Goal: Task Accomplishment & Management: Use online tool/utility

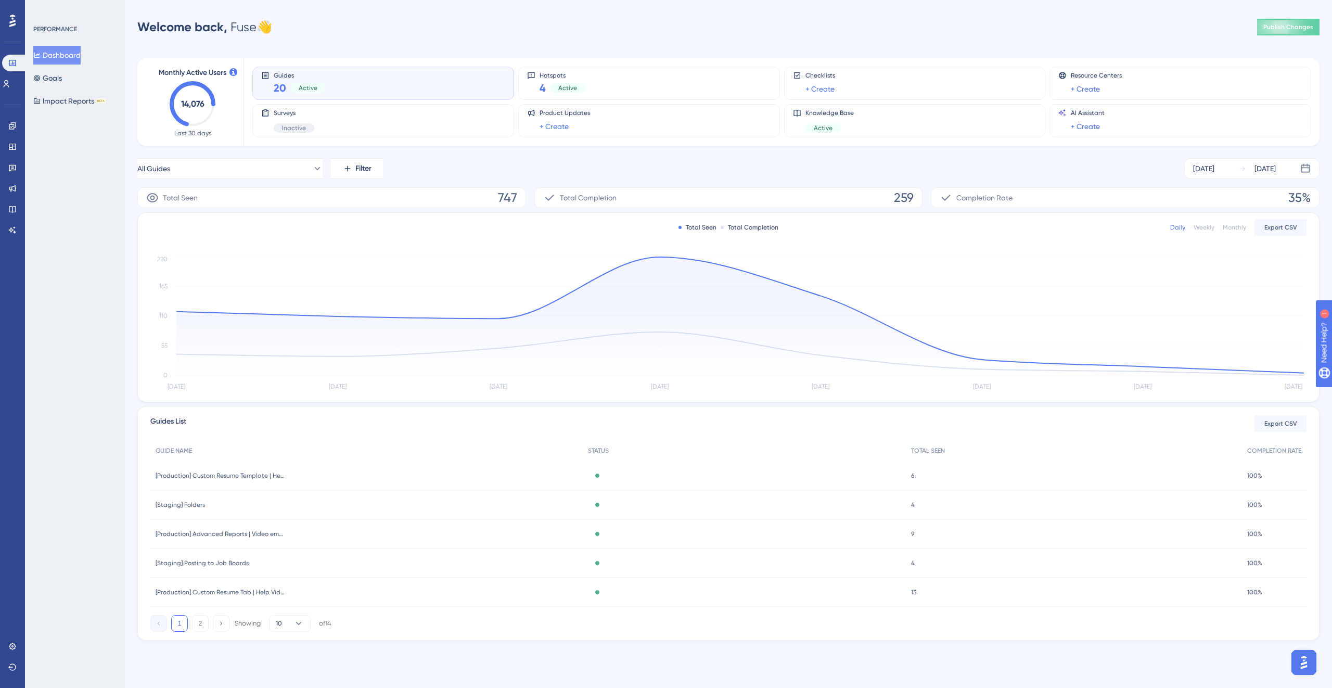
click at [17, 135] on div "Engagement Widgets Feedback Product Updates Knowledge Base AI Assistant" at bounding box center [12, 178] width 8 height 121
click at [11, 124] on icon at bounding box center [12, 125] width 7 height 7
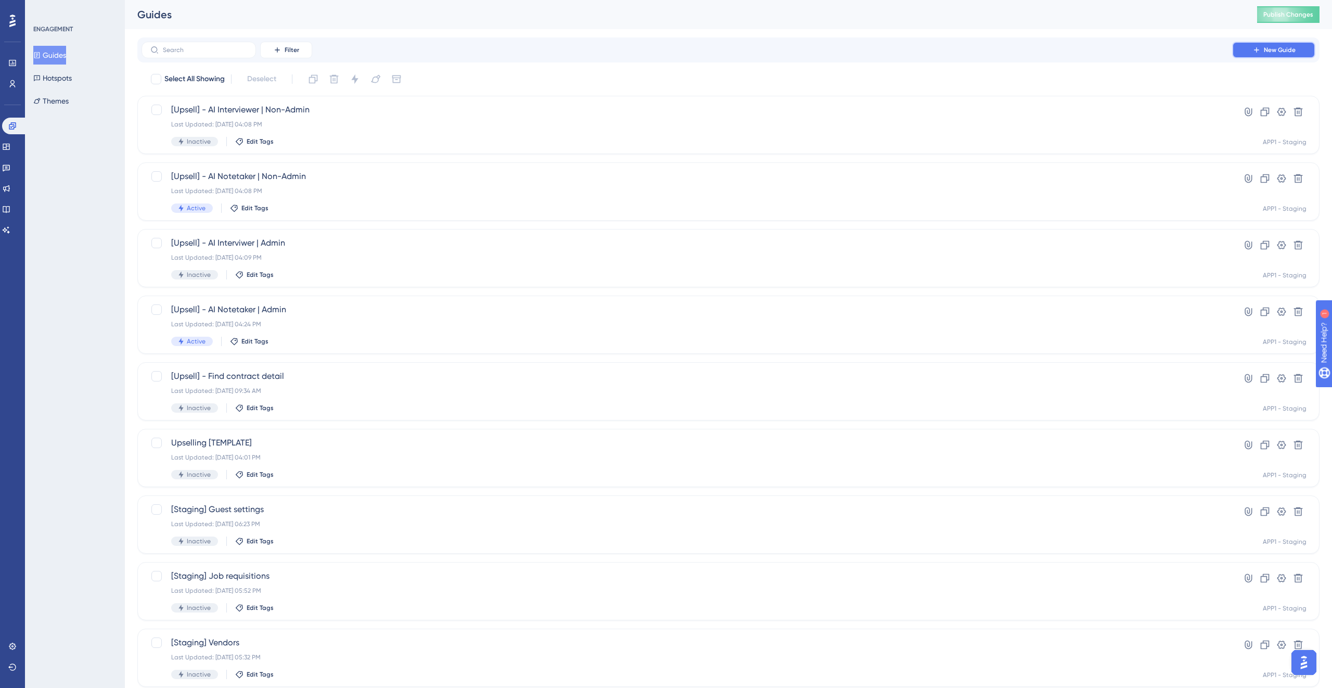
click at [1261, 50] on button "New Guide" at bounding box center [1274, 50] width 83 height 17
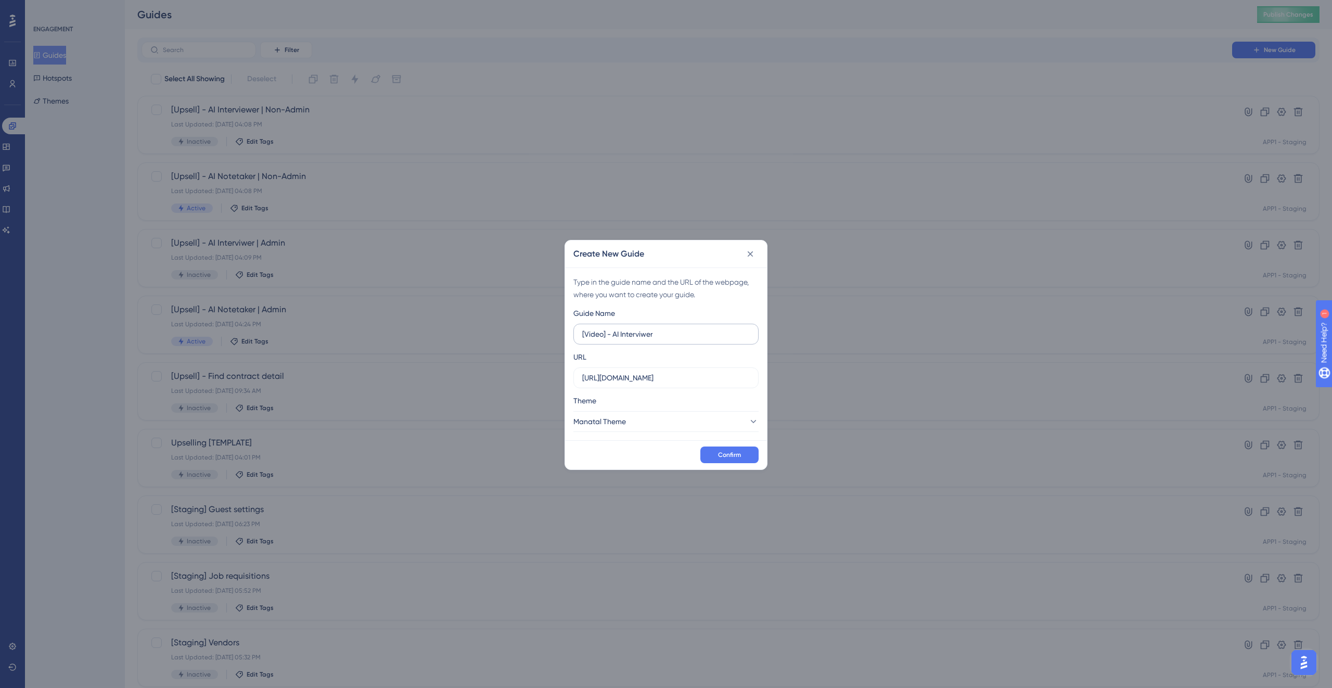
click at [683, 328] on input "[Video] - AI Interviwer" at bounding box center [666, 333] width 168 height 11
click at [645, 329] on input "[Video] - AI Interviwer" at bounding box center [666, 333] width 168 height 11
click at [645, 334] on input "[Video] - AI Interviwer" at bounding box center [666, 333] width 168 height 11
type input "[Video] - AI Interviewer"
click at [703, 372] on input "[URL][DOMAIN_NAME]" at bounding box center [666, 377] width 168 height 11
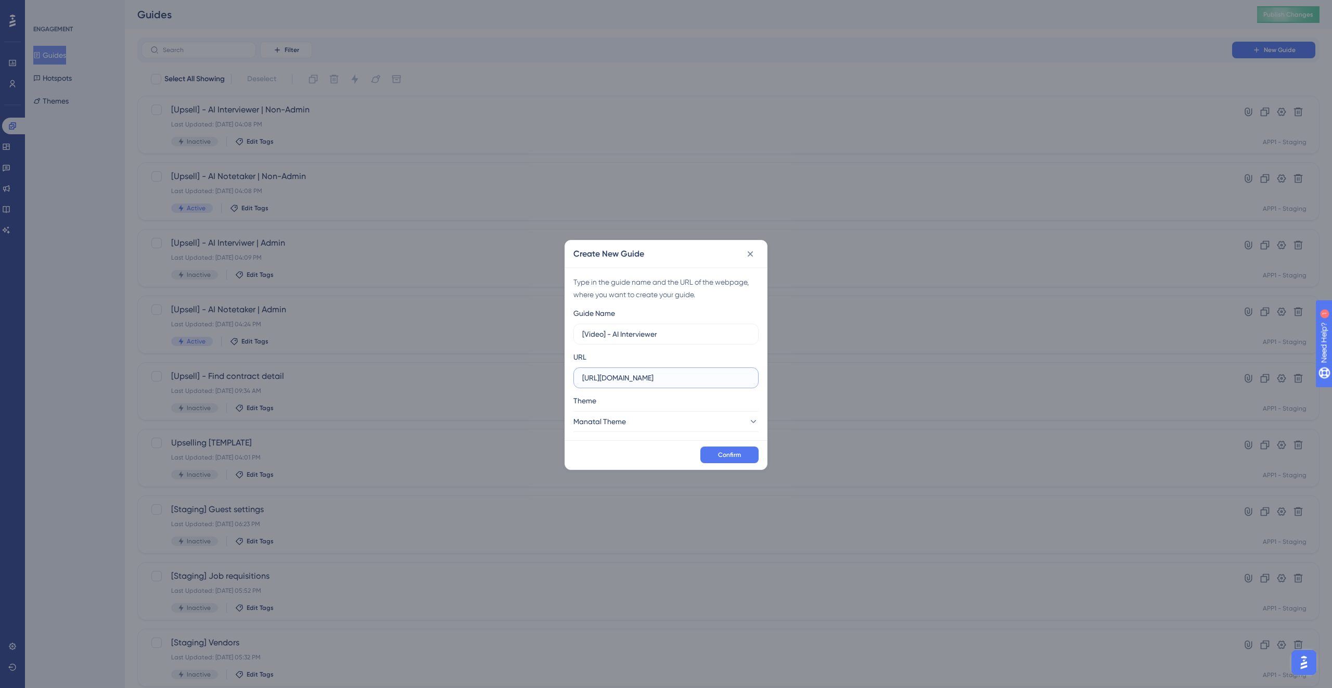
click at [703, 372] on input "[URL][DOMAIN_NAME]" at bounding box center [666, 377] width 168 height 11
click at [731, 452] on span "Confirm" at bounding box center [729, 455] width 23 height 8
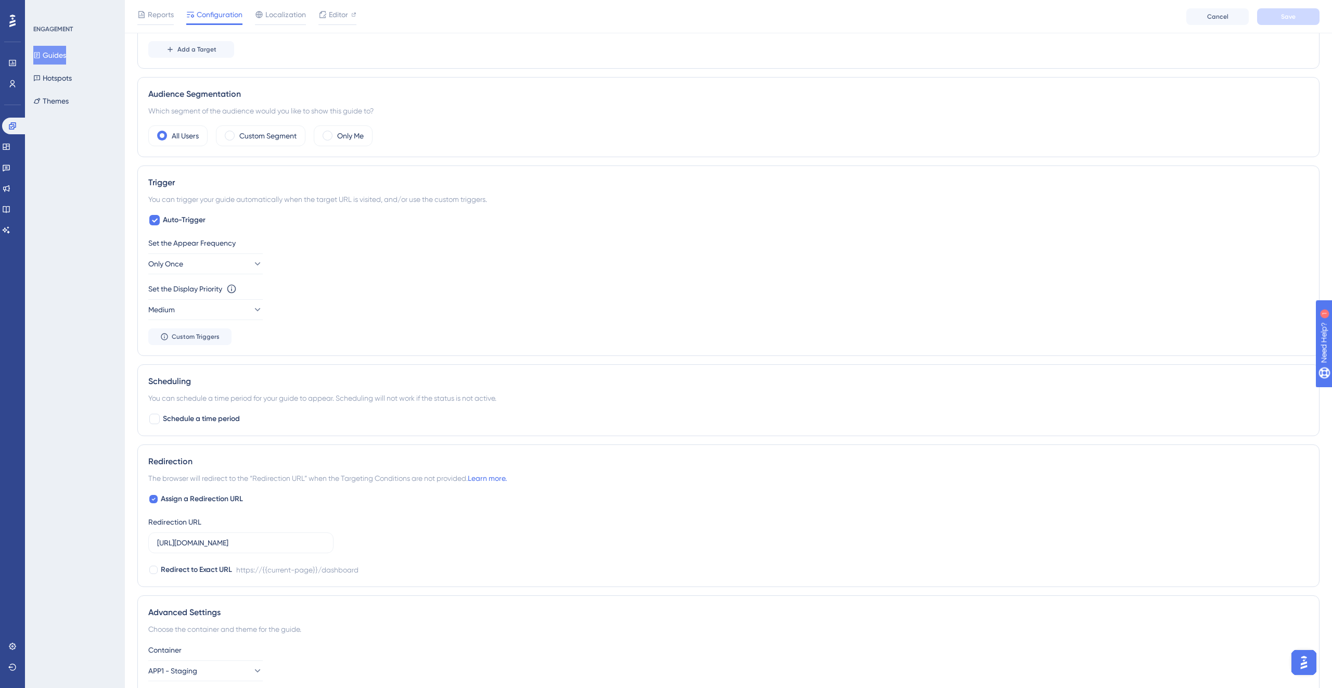
scroll to position [421, 0]
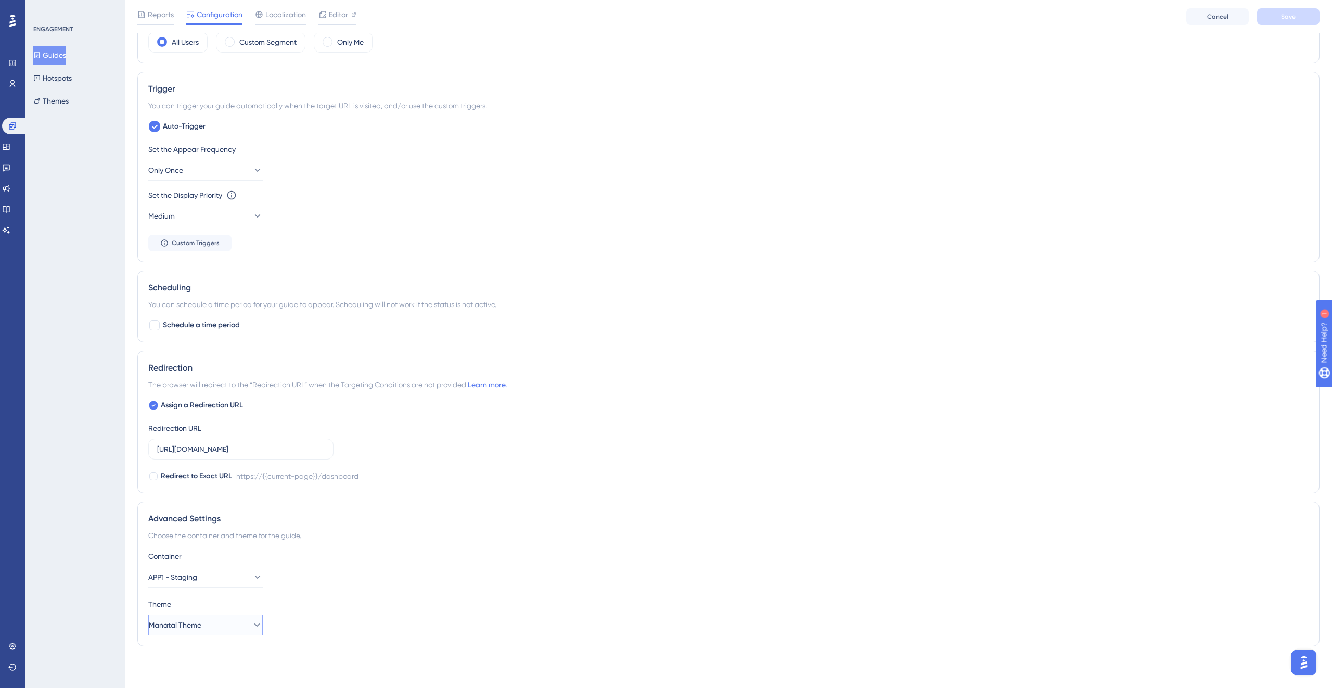
click at [224, 631] on button "Manatal Theme" at bounding box center [205, 625] width 115 height 21
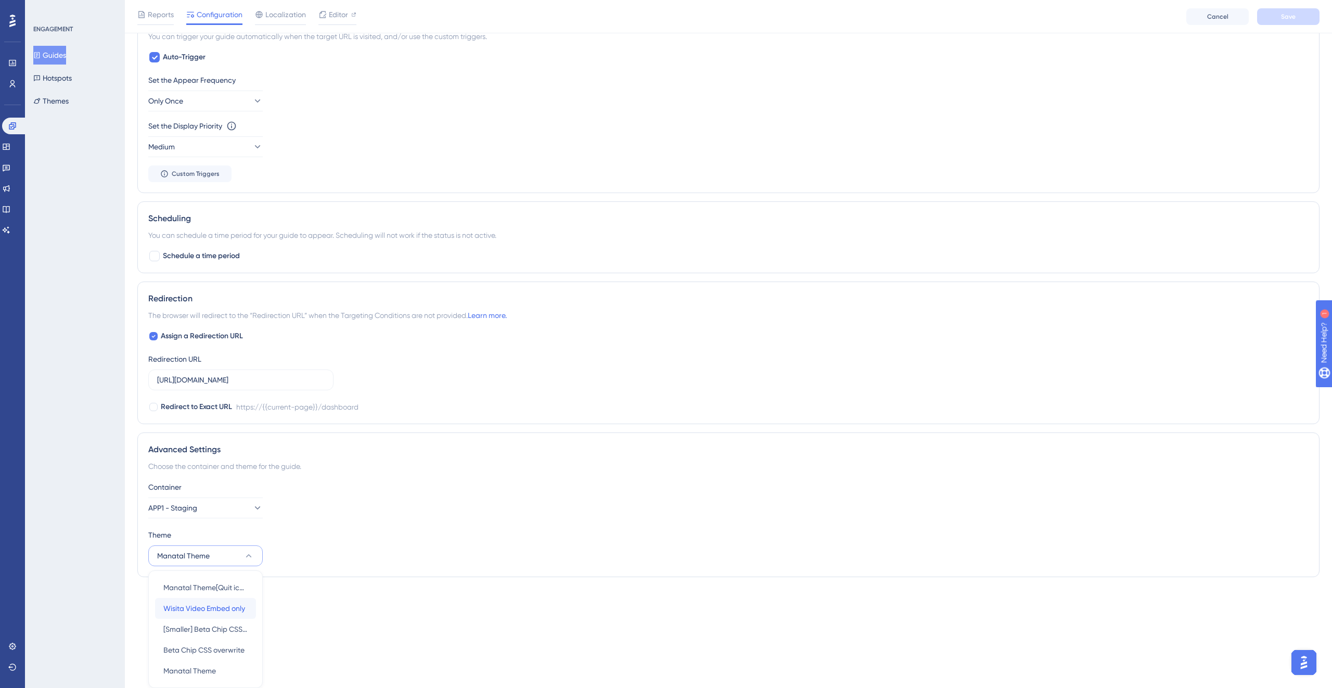
click at [219, 607] on span "Wisita Video Embed only" at bounding box center [204, 608] width 82 height 12
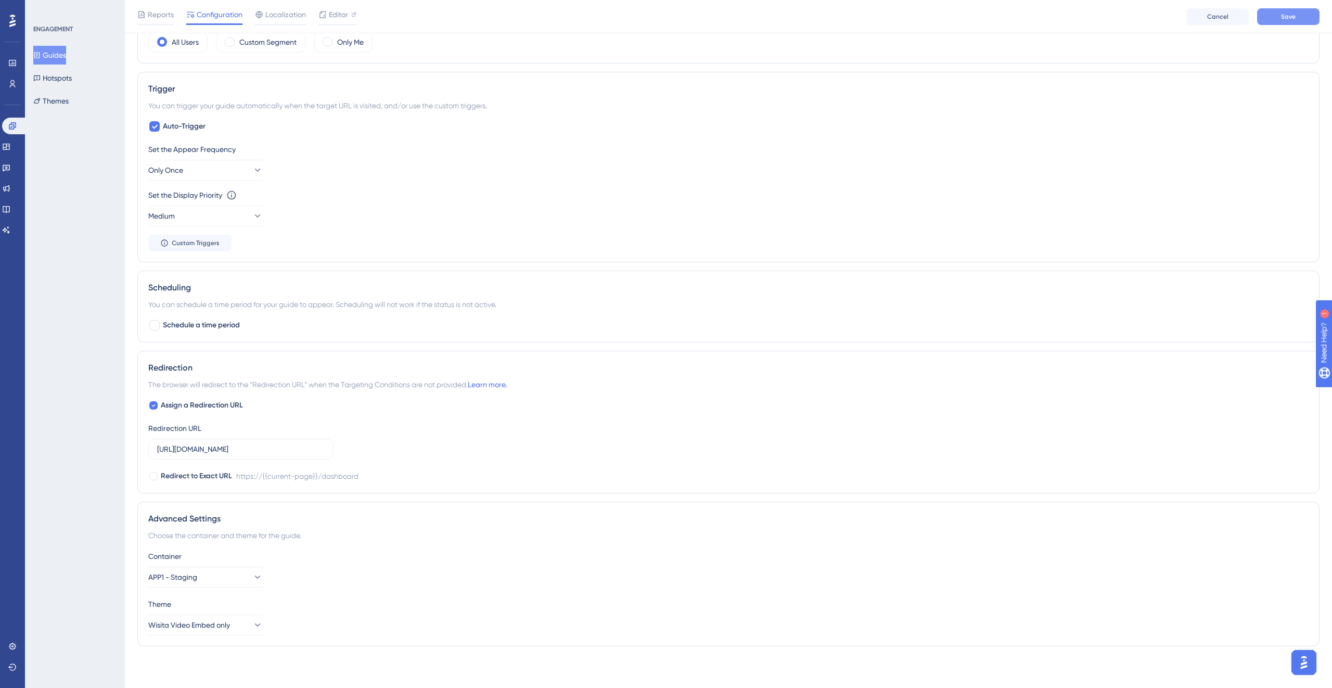
click at [1291, 14] on span "Save" at bounding box center [1288, 16] width 15 height 8
click at [209, 629] on span "Wisita Video Embed only" at bounding box center [190, 625] width 82 height 12
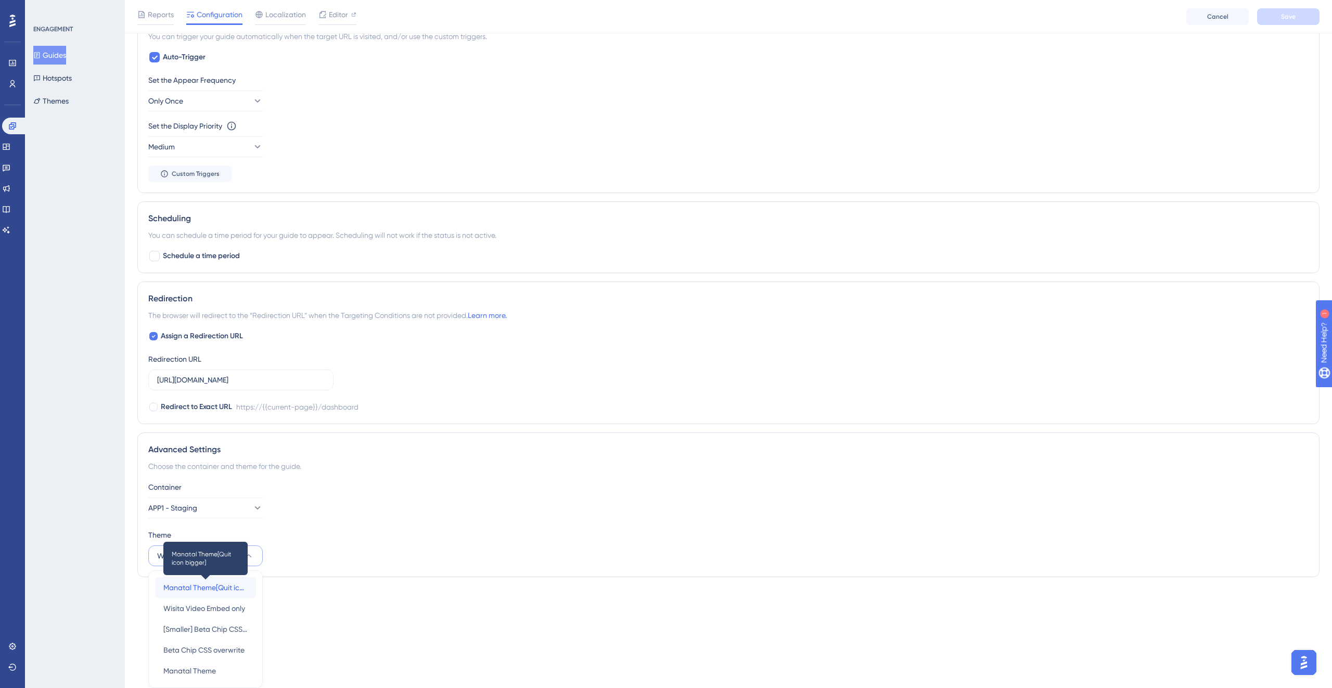
click at [229, 588] on span "Manatal Theme[Quit icon bigger]" at bounding box center [205, 587] width 84 height 12
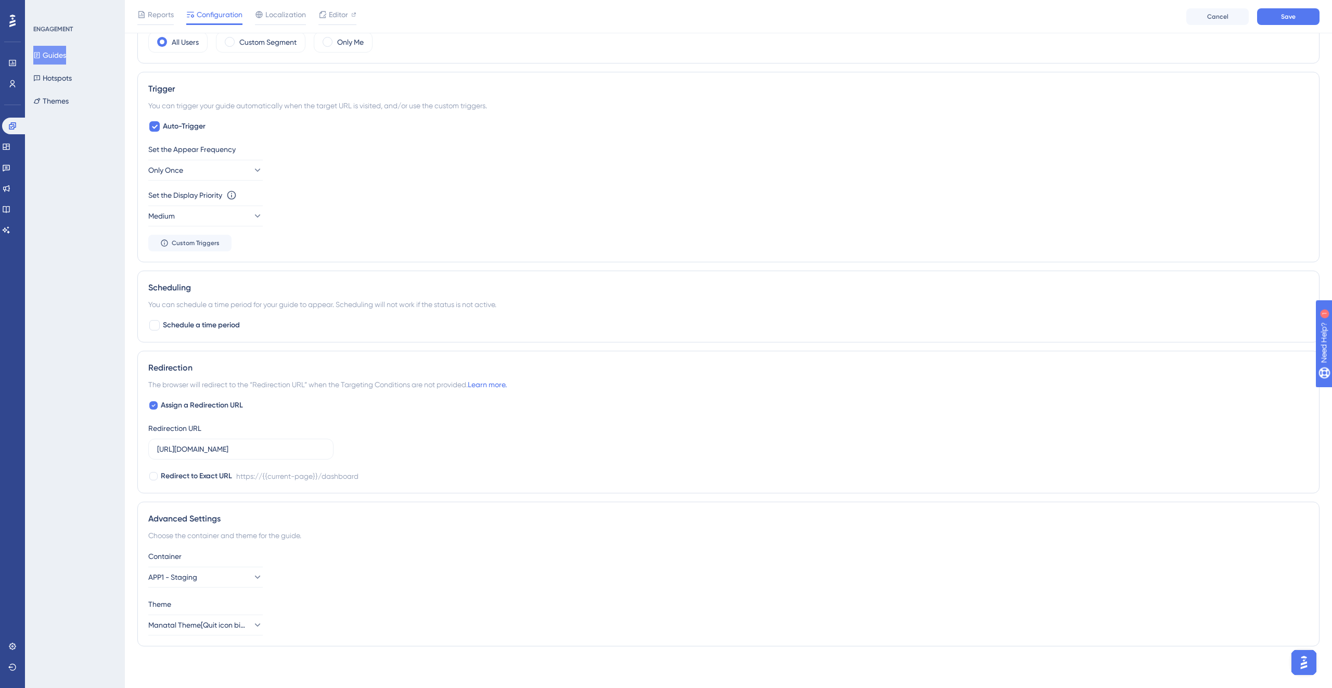
scroll to position [421, 0]
click at [1281, 16] on span "Save" at bounding box center [1288, 16] width 15 height 8
click at [212, 617] on button "Manatal Theme[Quit icon bigger]" at bounding box center [205, 625] width 115 height 21
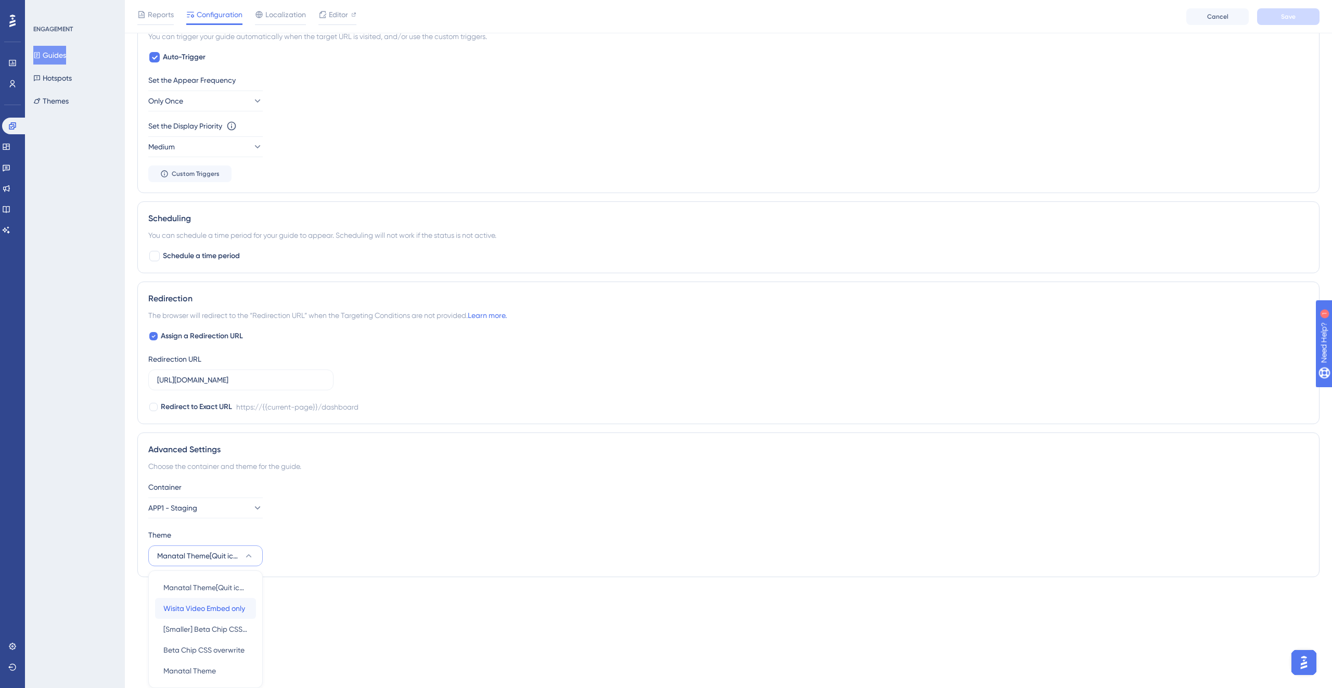
click at [215, 612] on span "Wisita Video Embed only" at bounding box center [204, 608] width 82 height 12
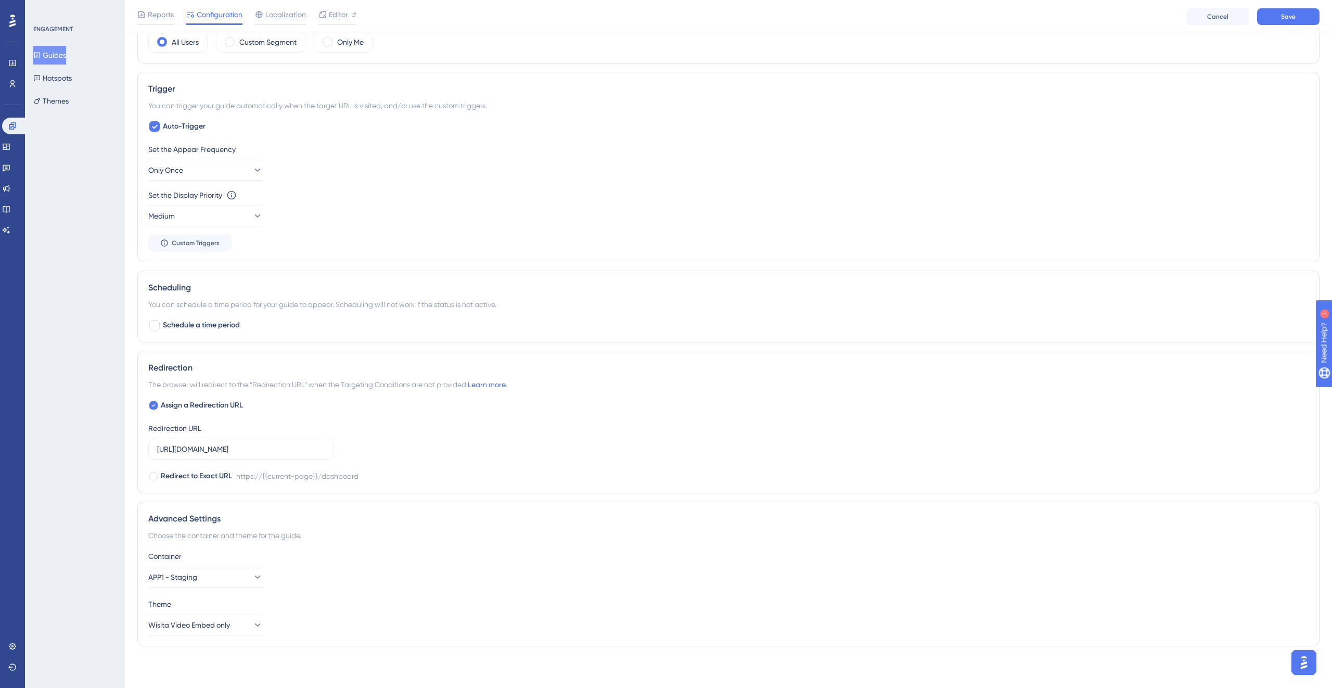
scroll to position [421, 0]
click at [1293, 21] on button "Save" at bounding box center [1289, 16] width 62 height 17
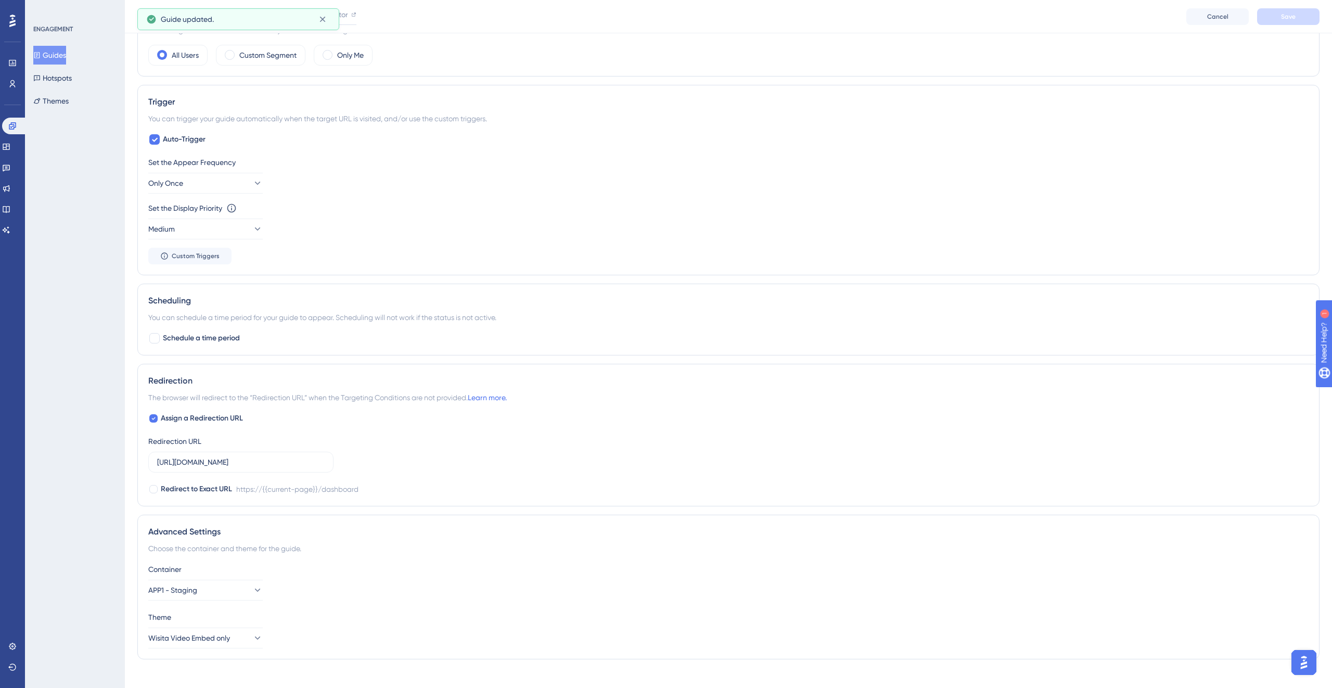
scroll to position [401, 0]
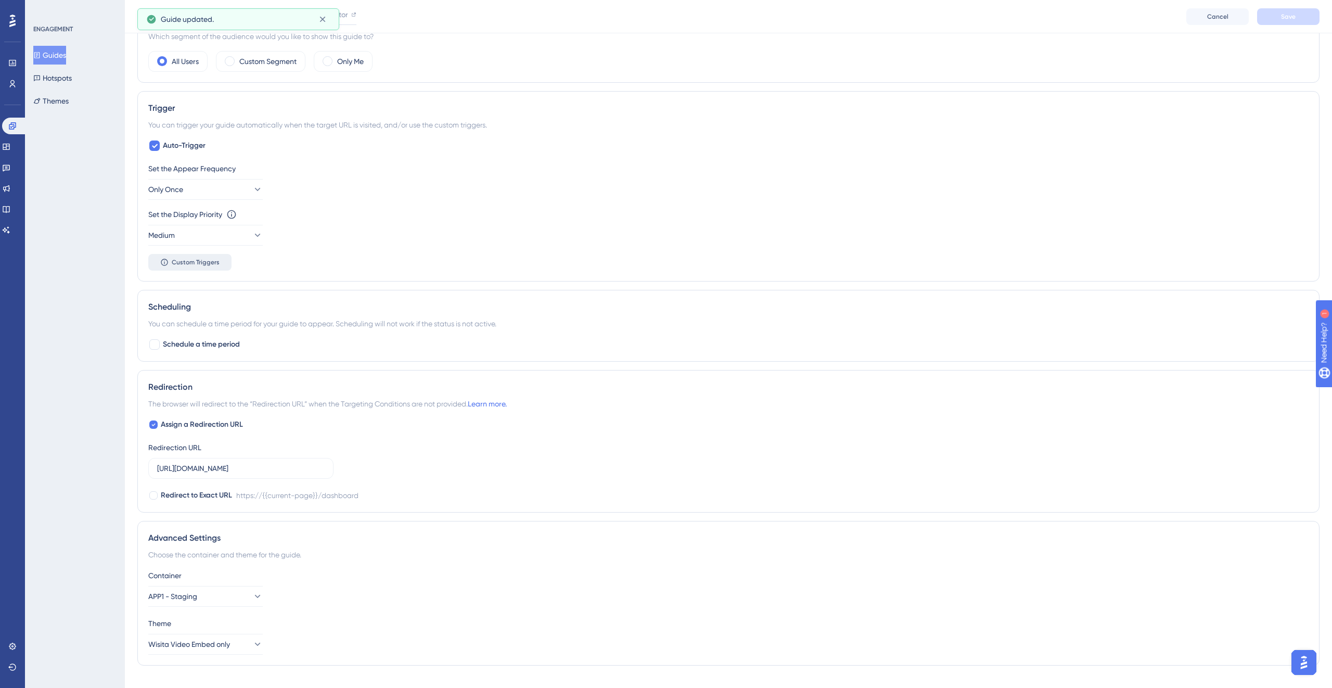
click at [207, 260] on span "Custom Triggers" at bounding box center [196, 262] width 48 height 8
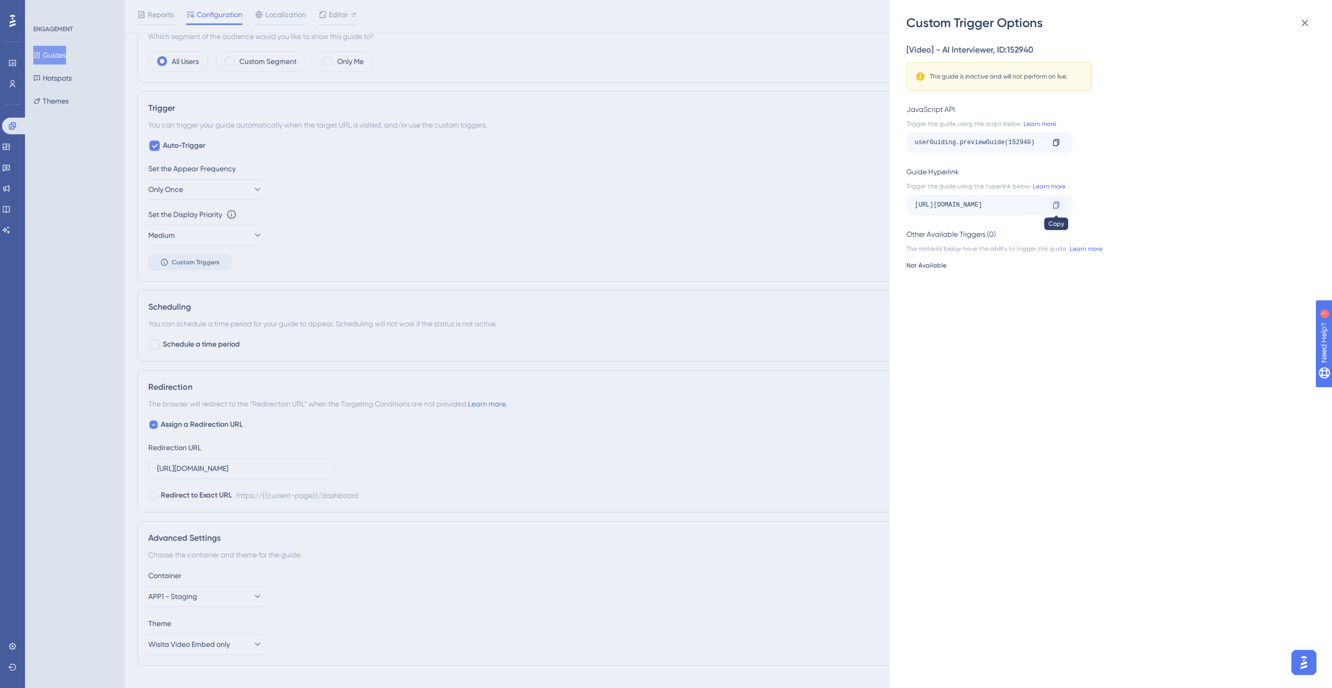
click at [1061, 202] on div at bounding box center [1056, 205] width 17 height 17
click at [1304, 27] on icon at bounding box center [1305, 23] width 12 height 12
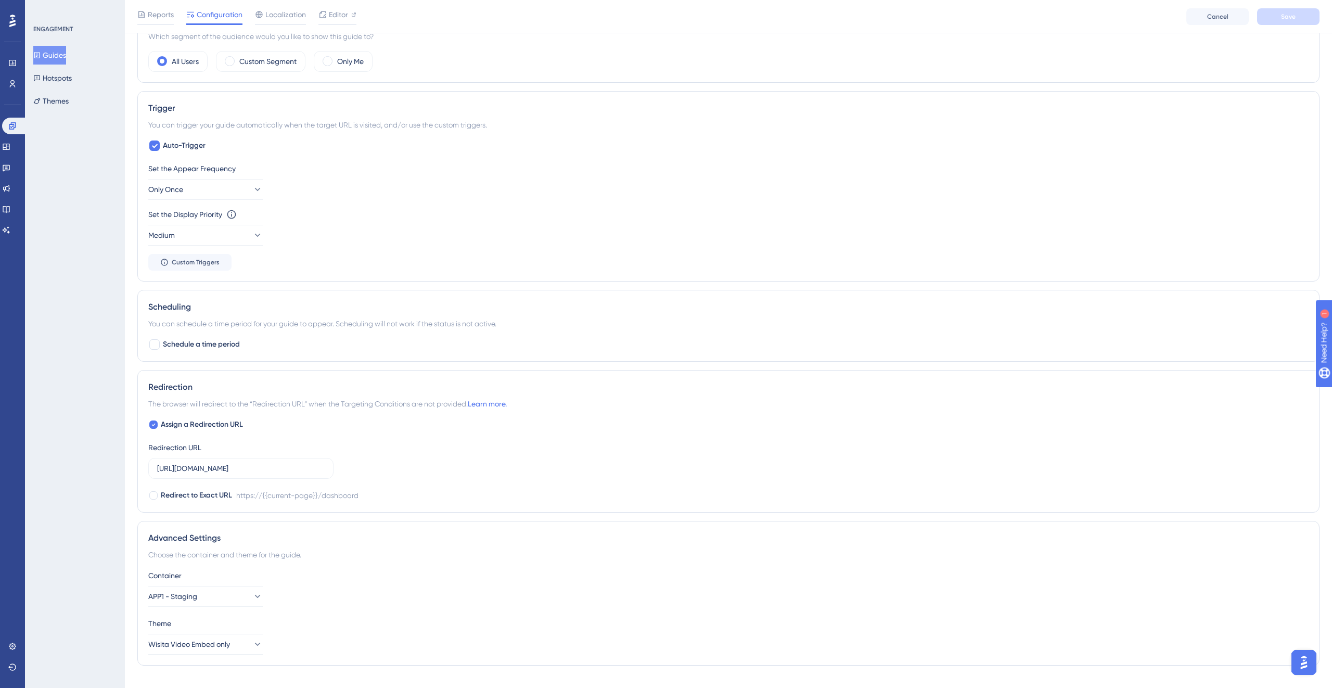
click at [799, 171] on div "Set the Appear Frequency" at bounding box center [728, 168] width 1161 height 12
click at [66, 56] on button "Guides" at bounding box center [49, 55] width 33 height 19
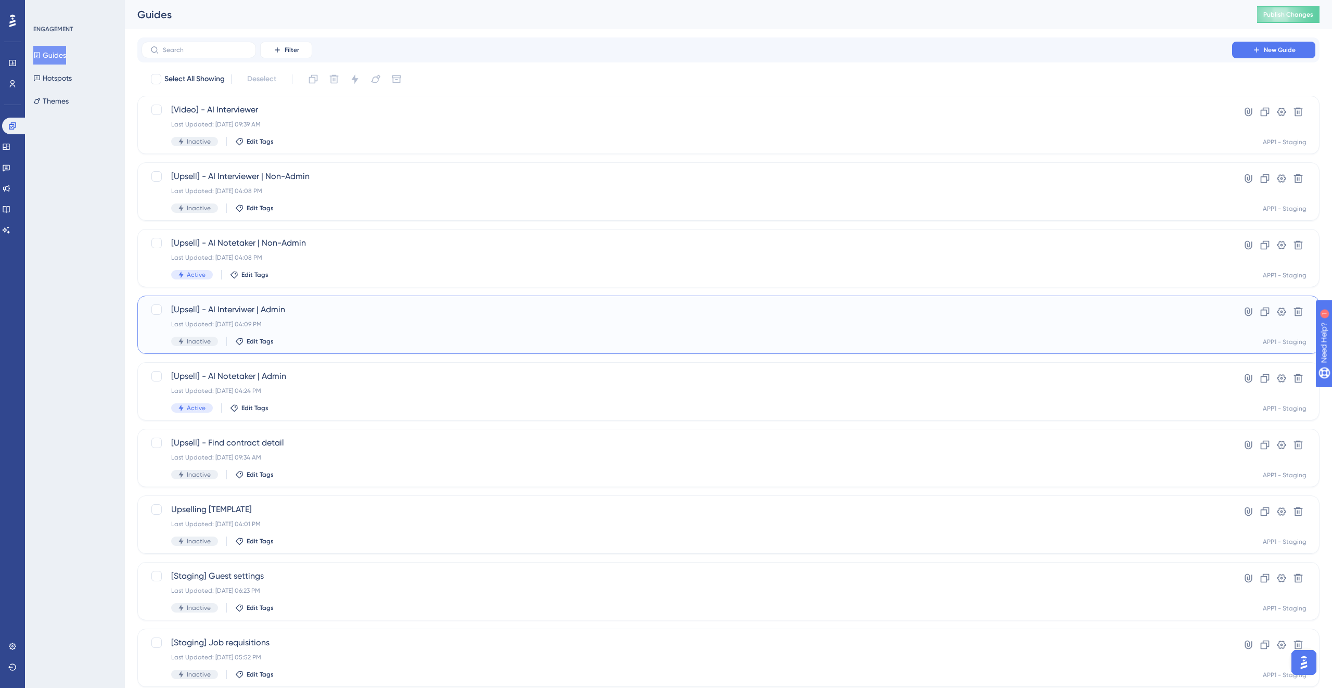
click at [361, 317] on div "[Upsell] - AI Interviwer | Admin Last Updated: [DATE] 04:09 PM Inactive Edit Ta…" at bounding box center [687, 324] width 1032 height 43
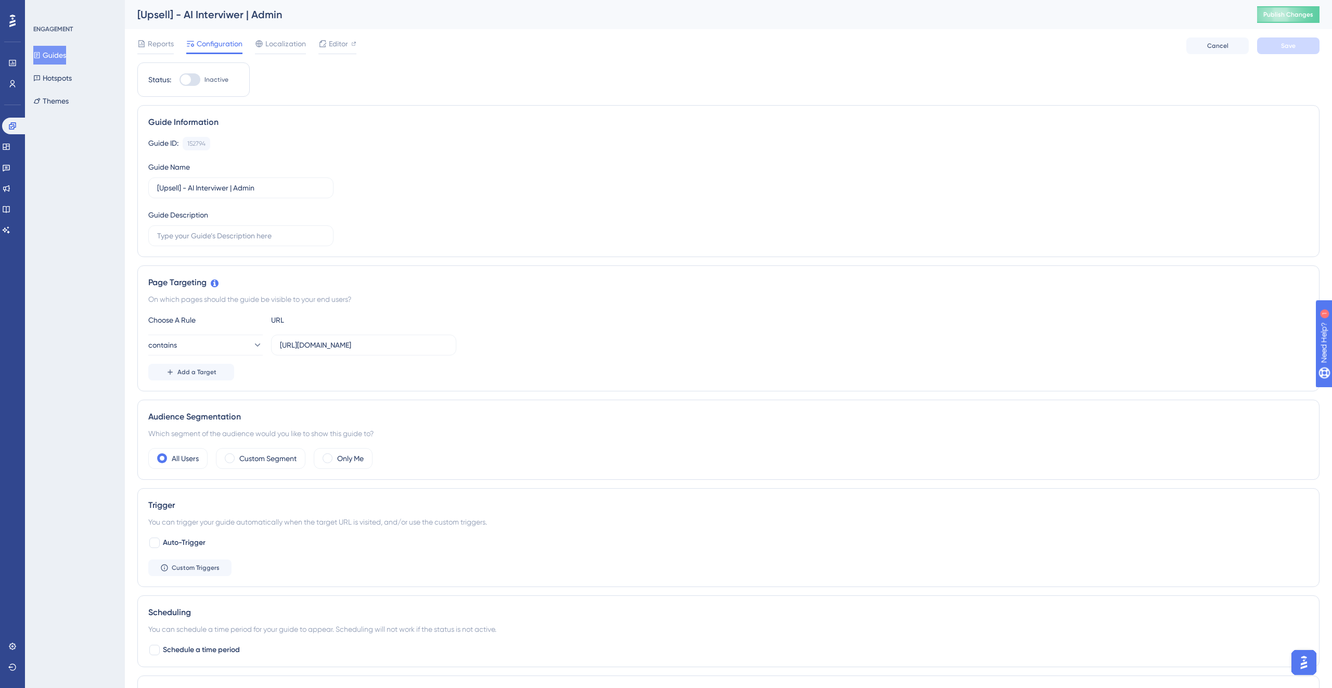
click at [232, 16] on div "[Upsell] - AI Interviwer | Admin" at bounding box center [684, 14] width 1094 height 15
click at [220, 188] on input "[Upsell] - AI Interviwer | Admin" at bounding box center [241, 187] width 168 height 11
click at [275, 182] on input "[Upsell] - AI Interviewer | Admin" at bounding box center [241, 187] width 168 height 11
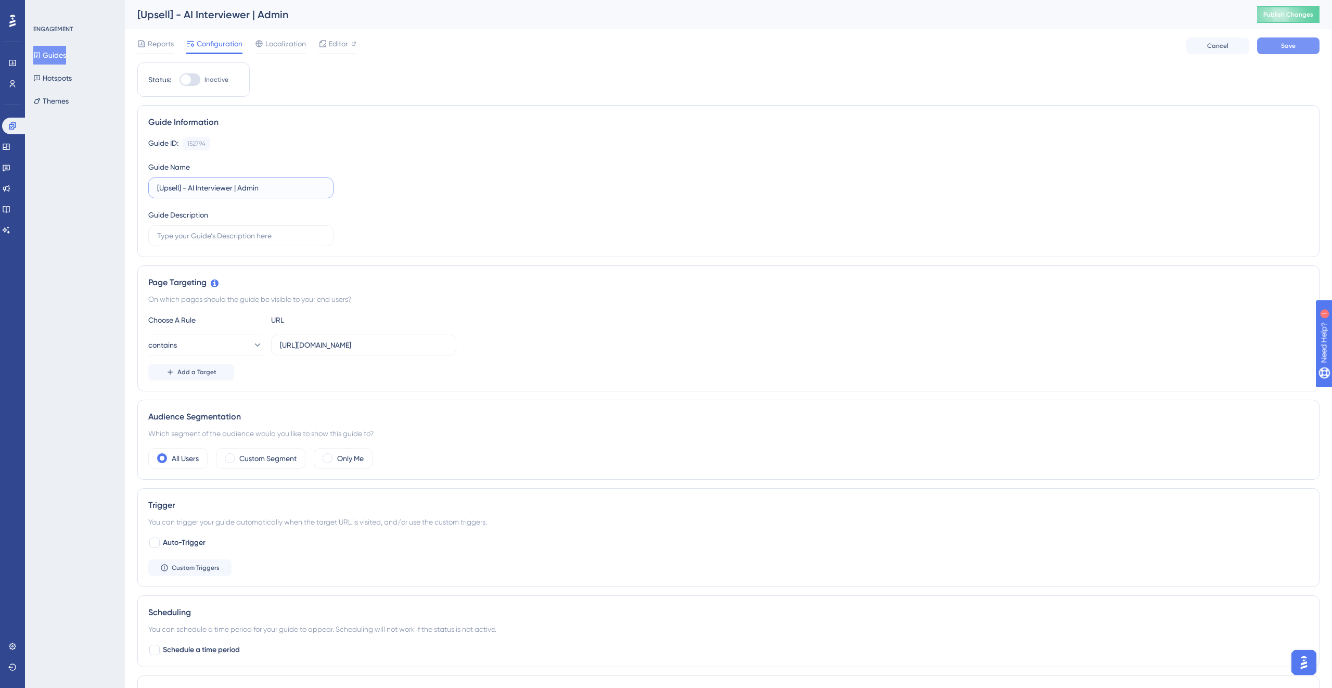
type input "[Upsell] - AI Interviewer | Admin"
click at [1306, 44] on button "Save" at bounding box center [1289, 45] width 62 height 17
click at [61, 56] on button "Guides" at bounding box center [49, 55] width 33 height 19
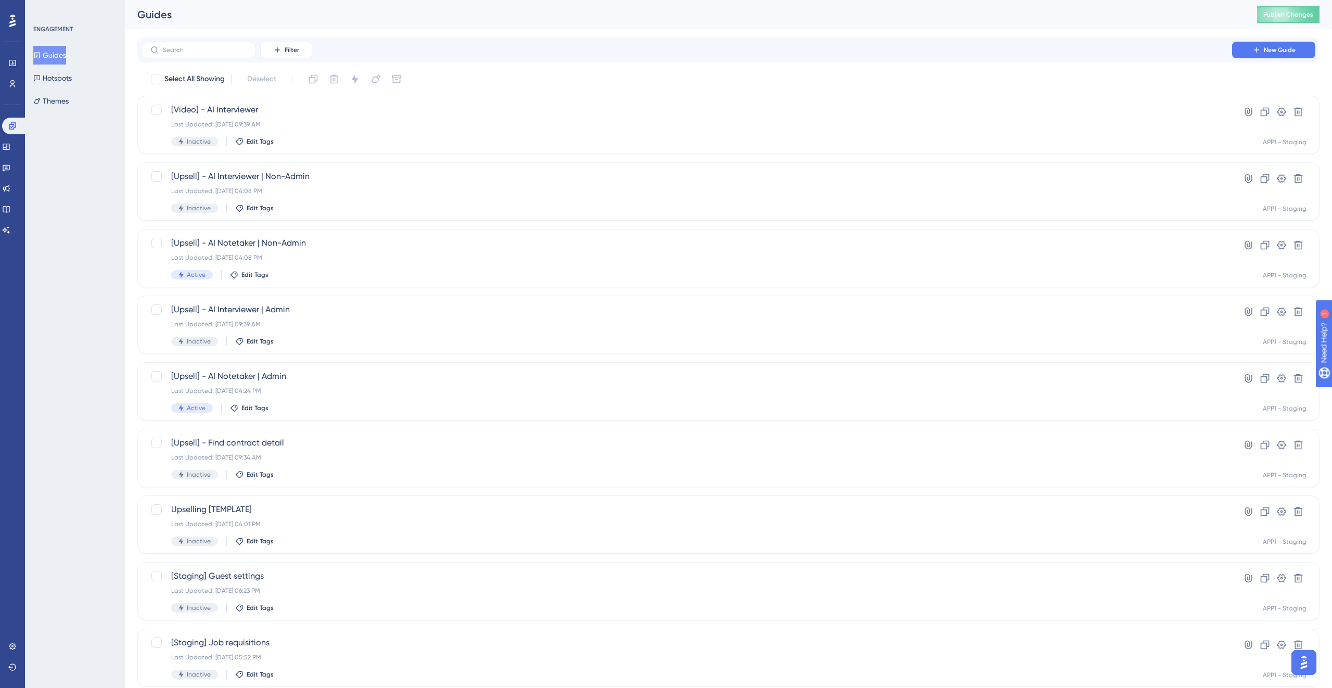
click at [504, 74] on div "Select All Showing Deselect" at bounding box center [735, 79] width 1170 height 17
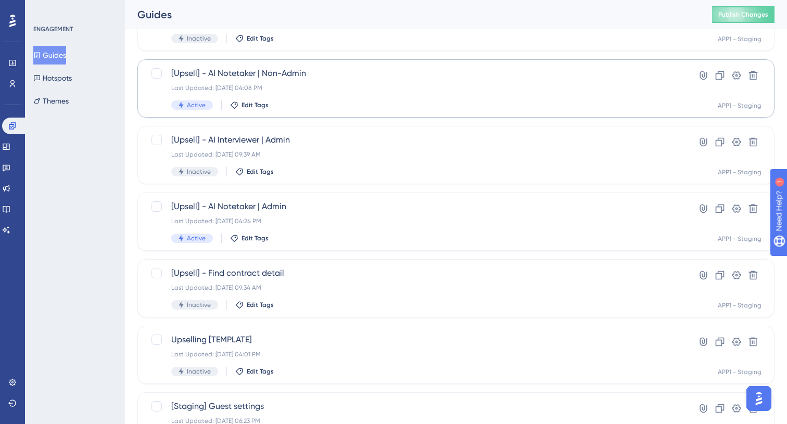
scroll to position [186, 0]
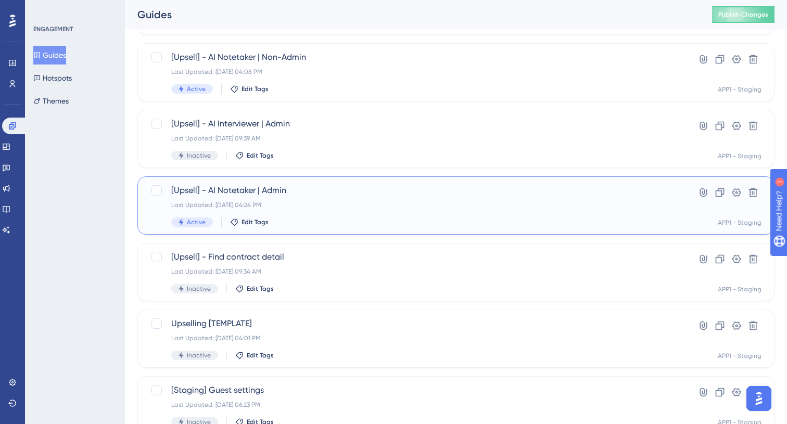
click at [375, 205] on div "Last Updated: [DATE] 04:24 PM" at bounding box center [414, 205] width 486 height 8
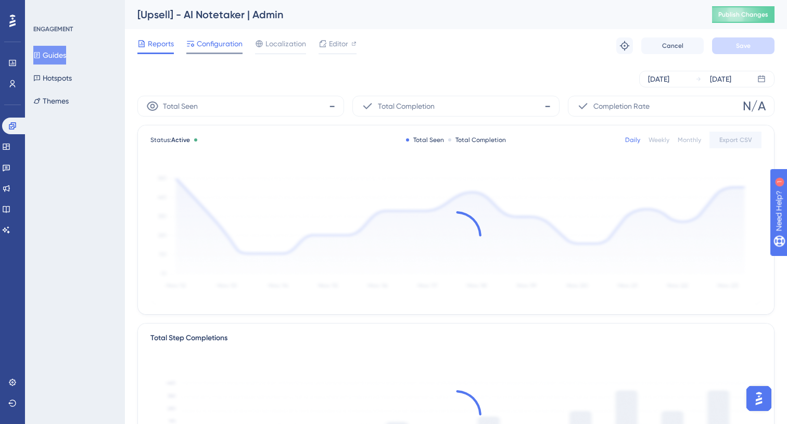
click at [216, 49] on span "Configuration" at bounding box center [220, 43] width 46 height 12
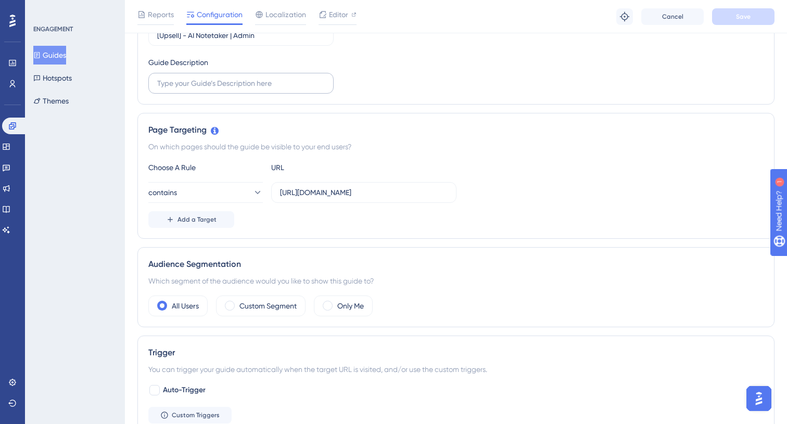
scroll to position [161, 0]
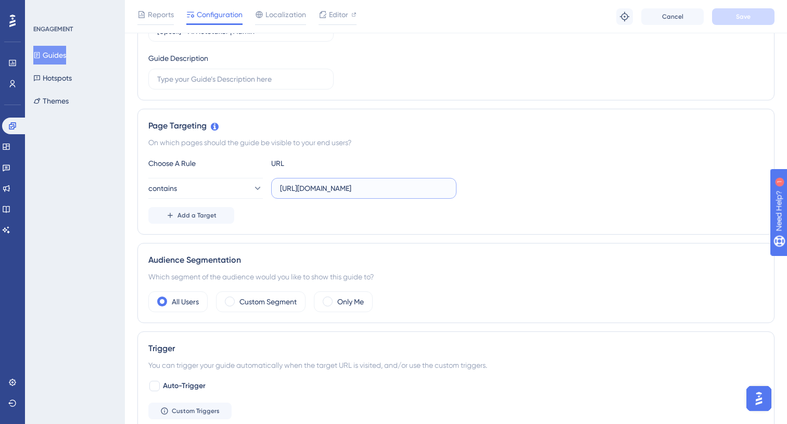
click at [331, 191] on input "[URL][DOMAIN_NAME]" at bounding box center [364, 188] width 168 height 11
paste input "text"
type input "[URL][DOMAIN_NAME]"
click at [752, 16] on button "Save" at bounding box center [743, 16] width 62 height 17
click at [63, 53] on button "Guides" at bounding box center [49, 55] width 33 height 19
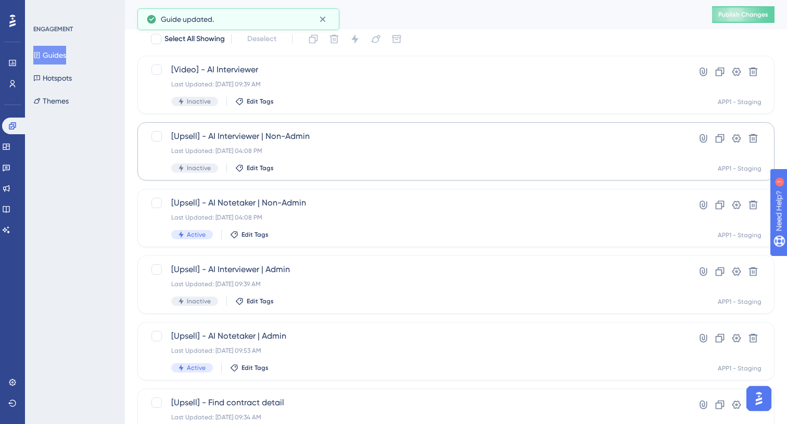
scroll to position [56, 0]
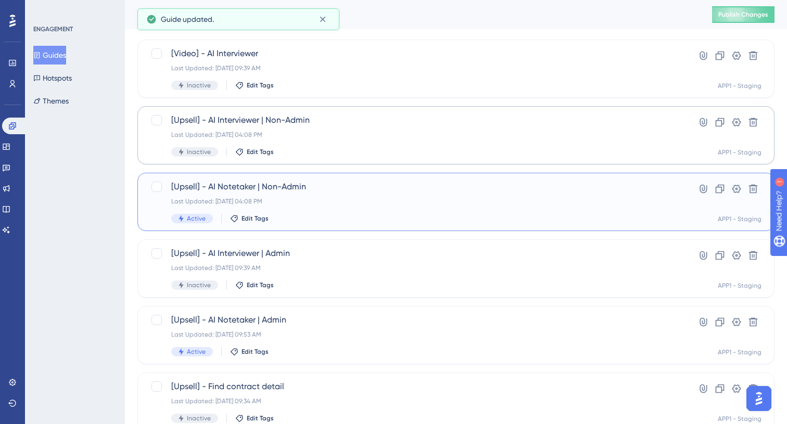
click at [341, 206] on div "[Upsell] - AI Notetaker | Non-Admin Last Updated: [DATE] 04:08 PM Active Edit T…" at bounding box center [414, 202] width 486 height 43
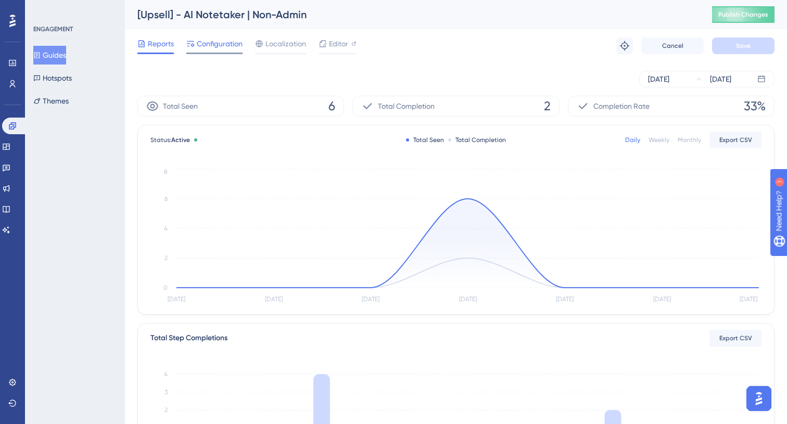
click at [228, 50] on div "Configuration" at bounding box center [214, 45] width 56 height 17
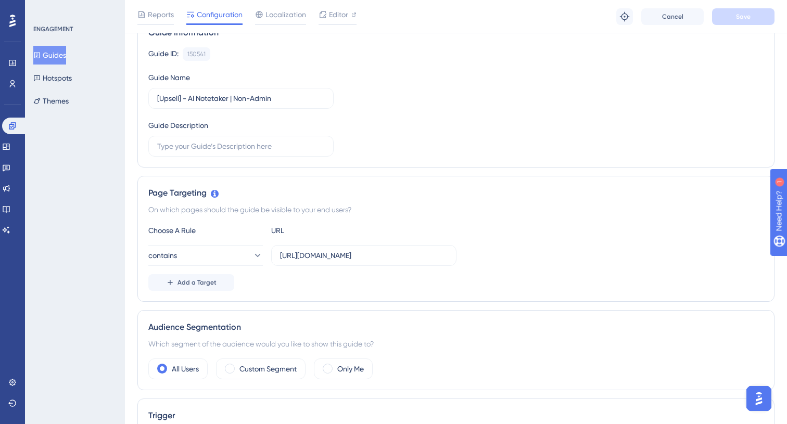
scroll to position [105, 0]
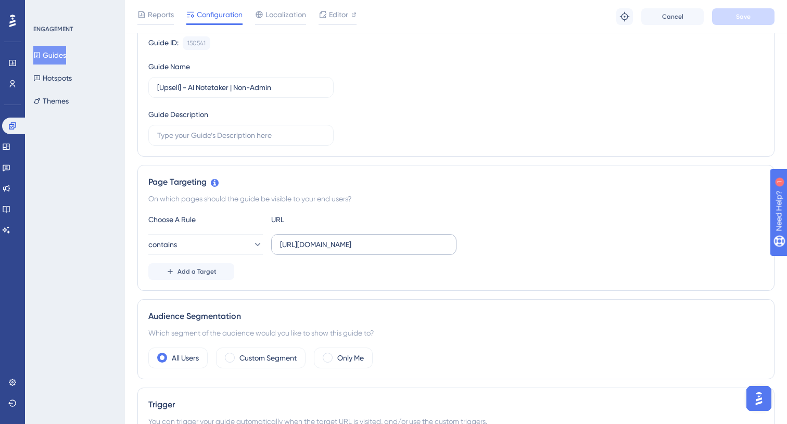
click at [347, 238] on label "[URL][DOMAIN_NAME]" at bounding box center [363, 244] width 185 height 21
click at [347, 239] on input "[URL][DOMAIN_NAME]" at bounding box center [364, 244] width 168 height 11
paste input "text"
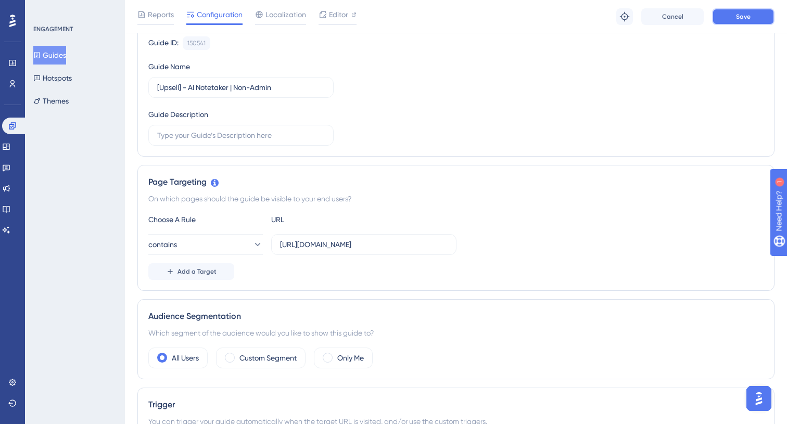
click at [743, 18] on span "Save" at bounding box center [743, 16] width 15 height 8
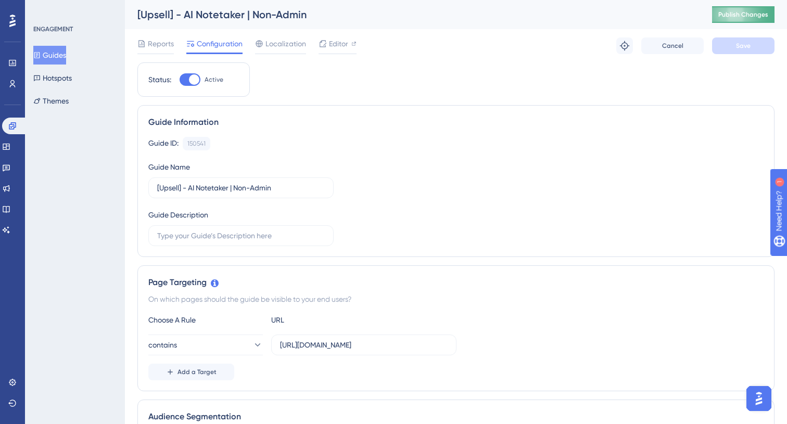
click at [745, 11] on span "Publish Changes" at bounding box center [743, 14] width 50 height 8
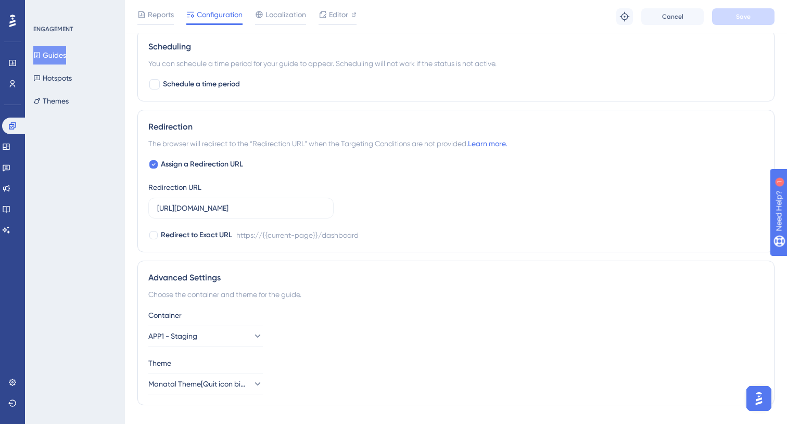
scroll to position [571, 0]
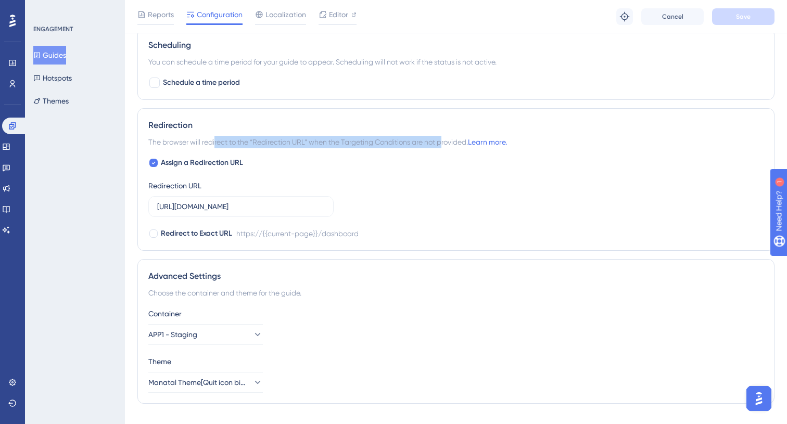
drag, startPoint x: 215, startPoint y: 139, endPoint x: 443, endPoint y: 141, distance: 228.0
click at [443, 140] on span "The browser will redirect to the “Redirection URL” when the Targeting Condition…" at bounding box center [327, 142] width 359 height 12
click at [443, 141] on span "The browser will redirect to the “Redirection URL” when the Targeting Condition…" at bounding box center [327, 142] width 359 height 12
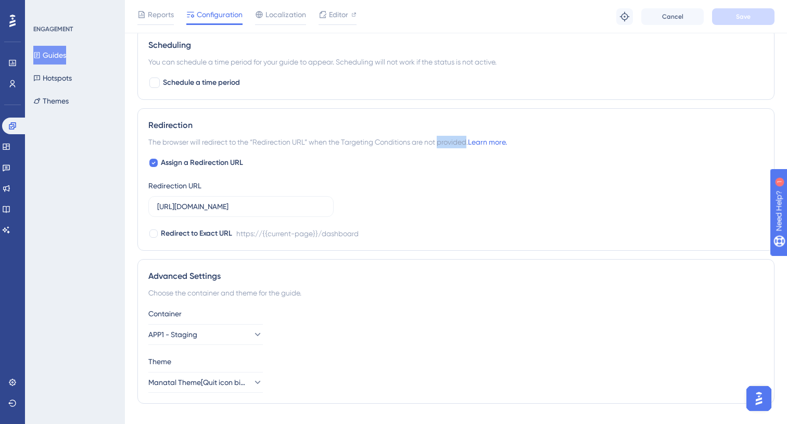
click at [443, 141] on span "The browser will redirect to the “Redirection URL” when the Targeting Condition…" at bounding box center [327, 142] width 359 height 12
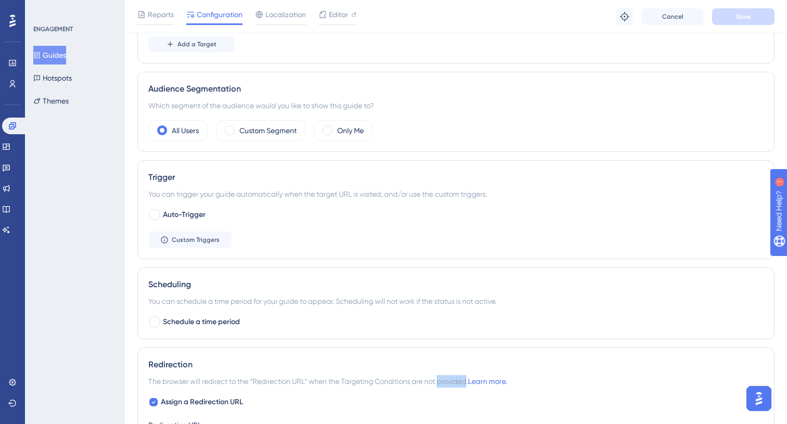
scroll to position [331, 0]
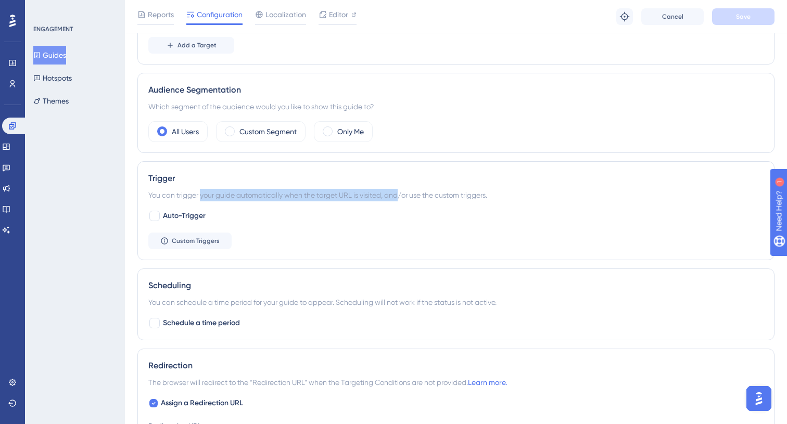
drag, startPoint x: 202, startPoint y: 194, endPoint x: 399, endPoint y: 196, distance: 196.2
click at [399, 196] on div "You can trigger your guide automatically when the target URL is visited, and/or…" at bounding box center [455, 195] width 615 height 12
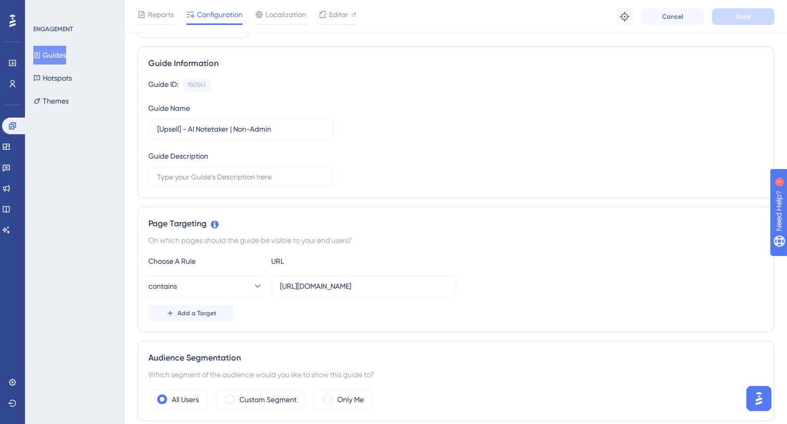
scroll to position [48, 0]
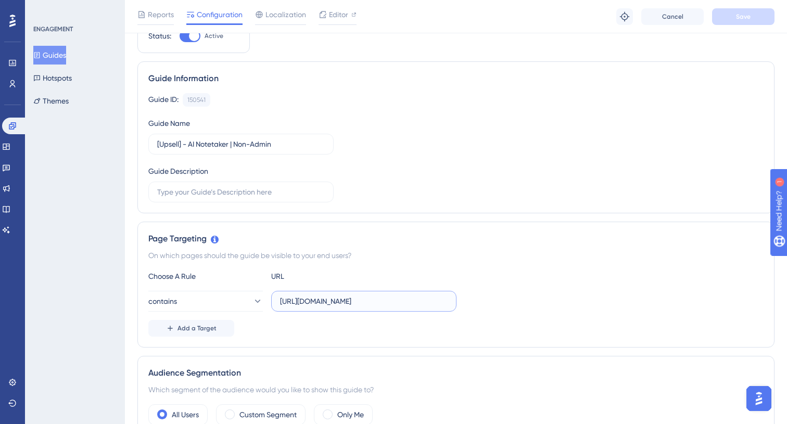
click at [335, 300] on input "[URL][DOMAIN_NAME]" at bounding box center [364, 301] width 168 height 11
click at [430, 299] on input "[URL][DOMAIN_NAME]" at bounding box center [364, 301] width 168 height 11
paste input "administration/features/ai-notetaker"
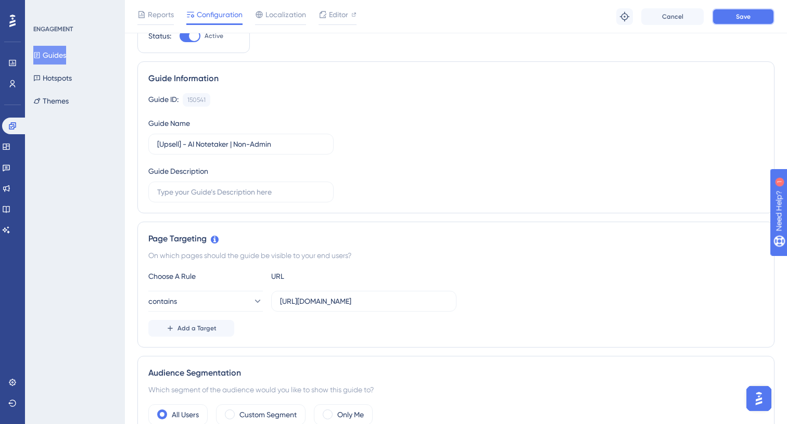
scroll to position [0, 0]
click at [739, 17] on span "Save" at bounding box center [743, 16] width 15 height 8
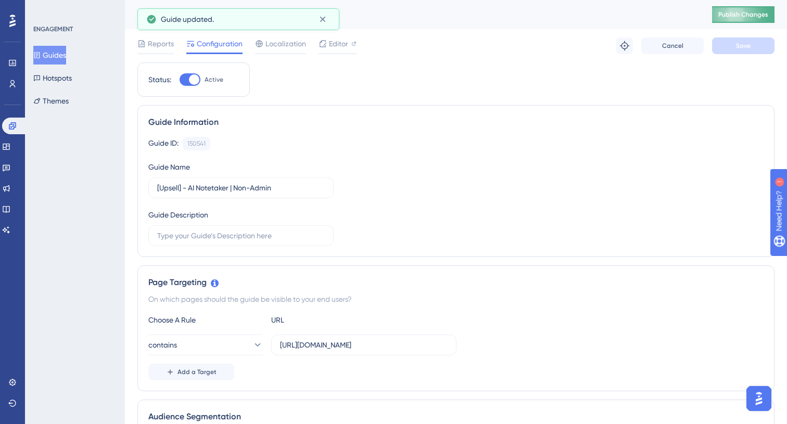
click at [724, 12] on span "Publish Changes" at bounding box center [743, 14] width 50 height 8
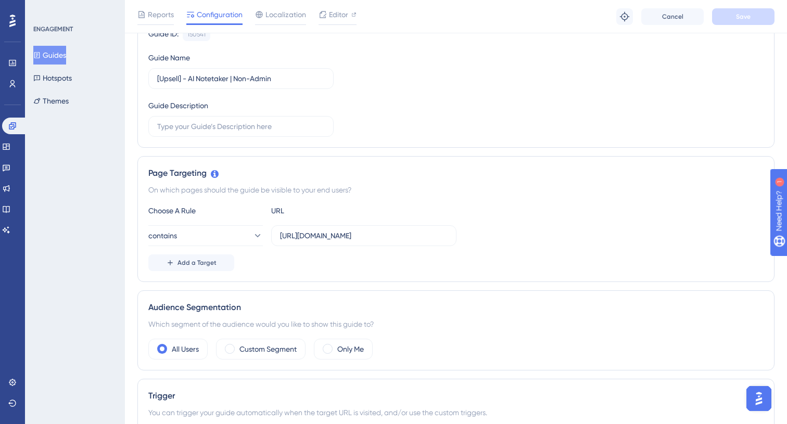
scroll to position [136, 0]
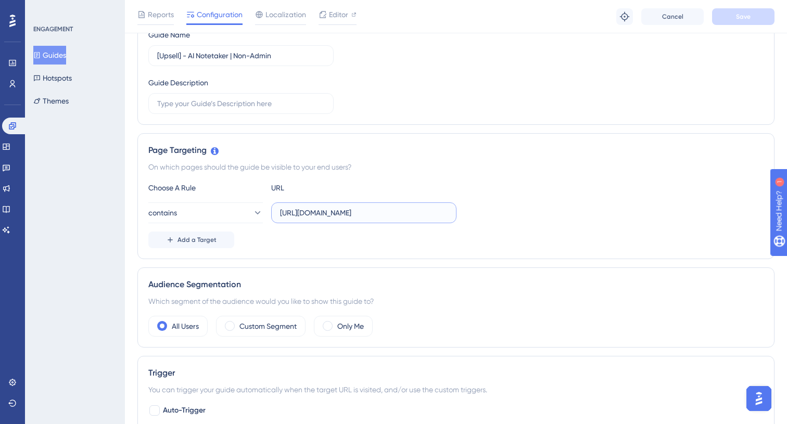
click at [397, 213] on input "[URL][DOMAIN_NAME]" at bounding box center [364, 212] width 168 height 11
click at [382, 218] on input "[URL][DOMAIN_NAME]" at bounding box center [364, 212] width 168 height 11
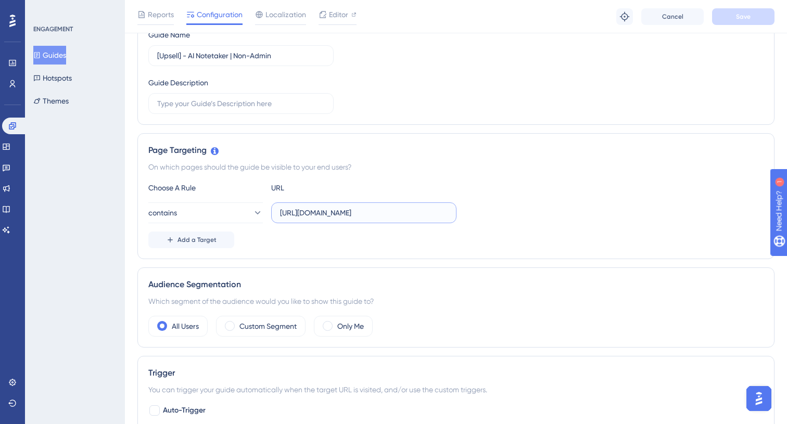
drag, startPoint x: 354, startPoint y: 216, endPoint x: 552, endPoint y: 217, distance: 197.3
click at [552, 217] on div "contains [URL][DOMAIN_NAME]" at bounding box center [455, 212] width 615 height 21
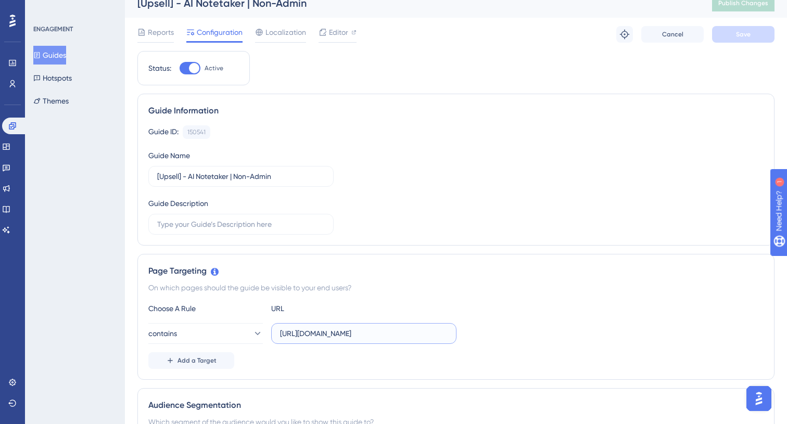
scroll to position [0, 0]
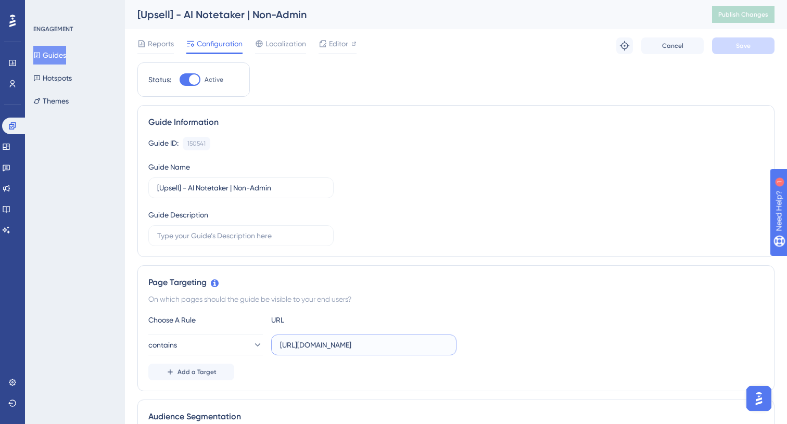
click at [410, 342] on input "[URL][DOMAIN_NAME]" at bounding box center [364, 344] width 168 height 11
click at [382, 344] on input "[URL][DOMAIN_NAME]" at bounding box center [364, 344] width 168 height 11
drag, startPoint x: 319, startPoint y: 345, endPoint x: 593, endPoint y: 351, distance: 274.4
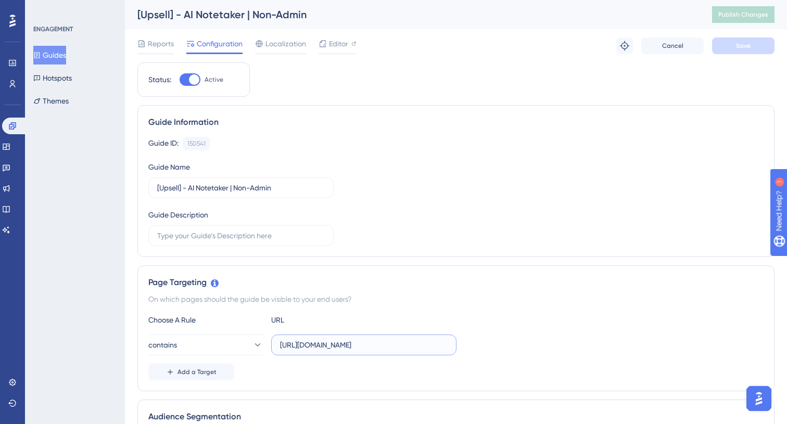
click at [593, 351] on div "contains [URL][DOMAIN_NAME]" at bounding box center [455, 345] width 615 height 21
type input "[URL][DOMAIN_NAME]"
click at [739, 51] on button "Save" at bounding box center [743, 45] width 62 height 17
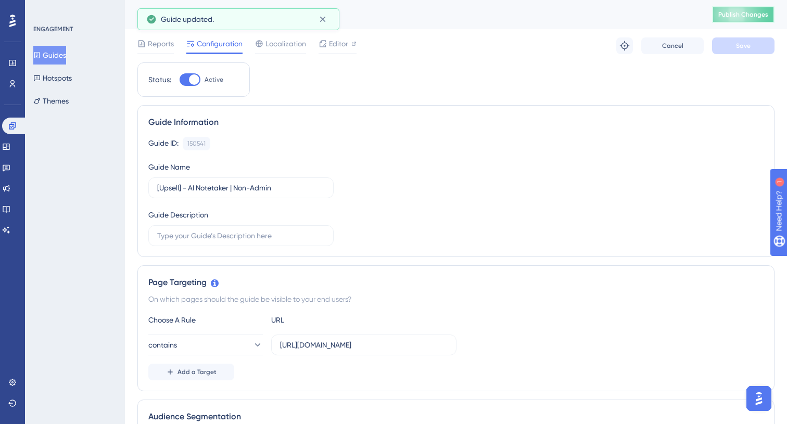
click at [726, 20] on button "Publish Changes" at bounding box center [743, 14] width 62 height 17
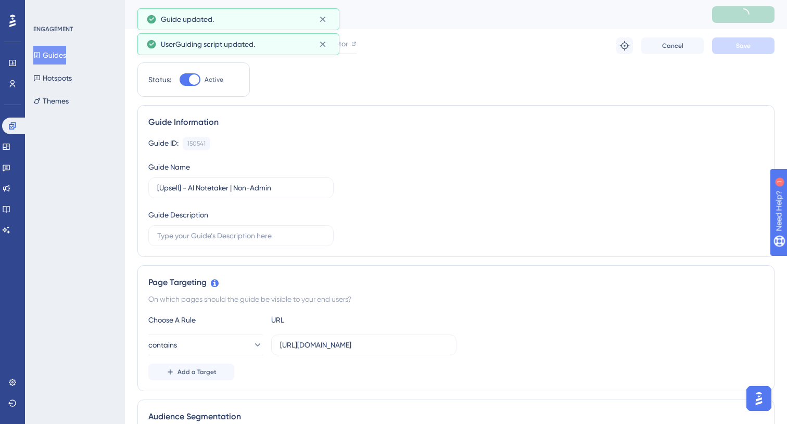
click at [57, 55] on button "Guides" at bounding box center [49, 55] width 33 height 19
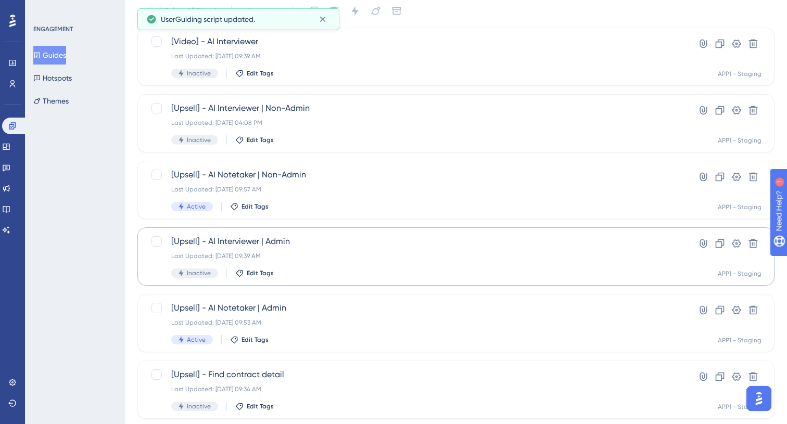
scroll to position [70, 0]
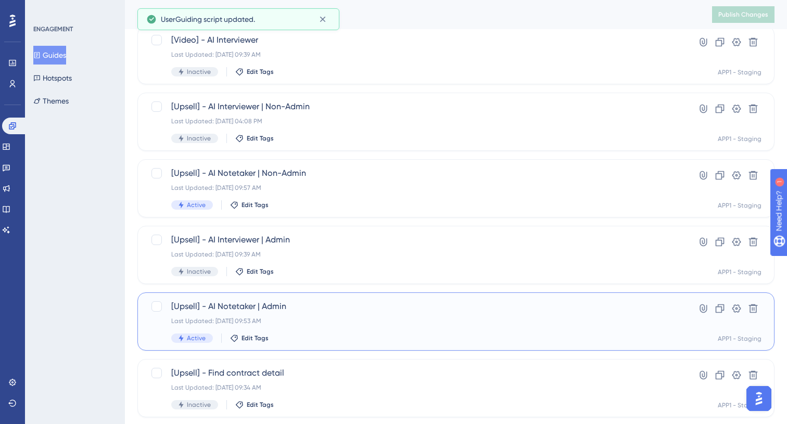
click at [342, 325] on div "Last Updated: [DATE] 09:53 AM" at bounding box center [414, 321] width 486 height 8
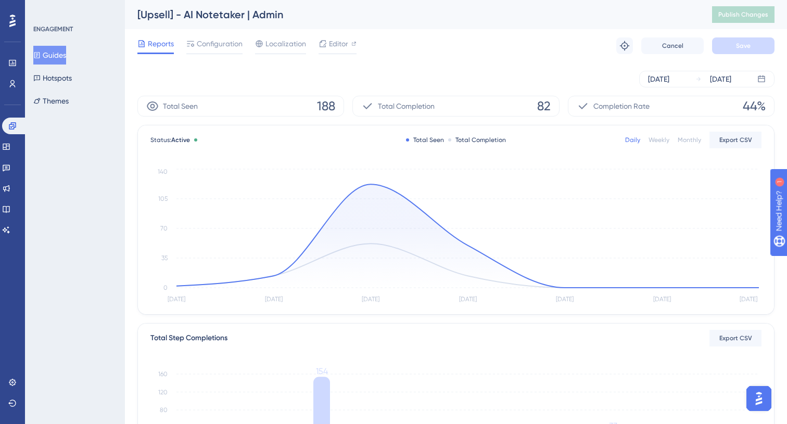
click at [227, 79] on div "[DATE] [DATE]" at bounding box center [455, 79] width 637 height 17
click at [225, 47] on span "Configuration" at bounding box center [220, 43] width 46 height 12
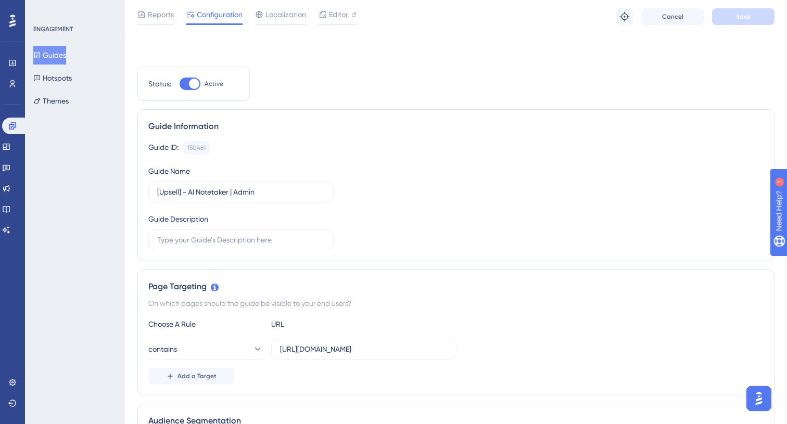
scroll to position [52, 0]
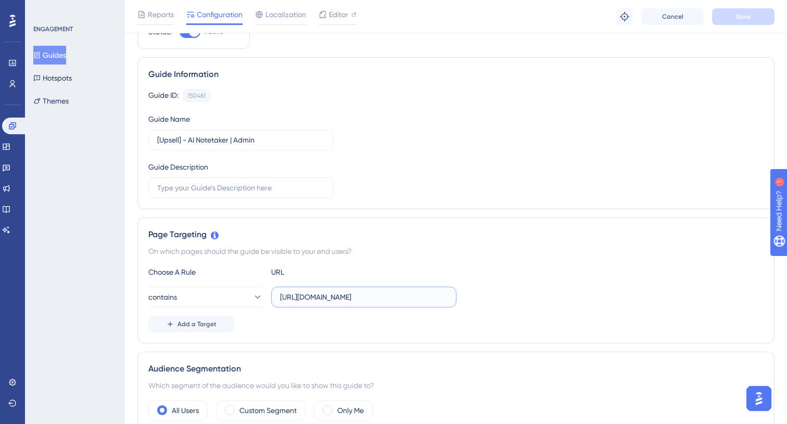
click at [426, 293] on input "[URL][DOMAIN_NAME]" at bounding box center [364, 296] width 168 height 11
paste input "administration/features/ai-notetaker"
type input "[URL][DOMAIN_NAME]"
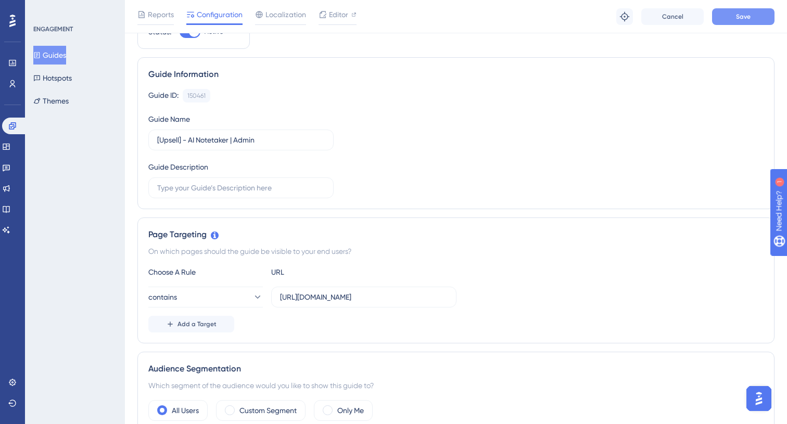
click at [733, 21] on button "Save" at bounding box center [743, 16] width 62 height 17
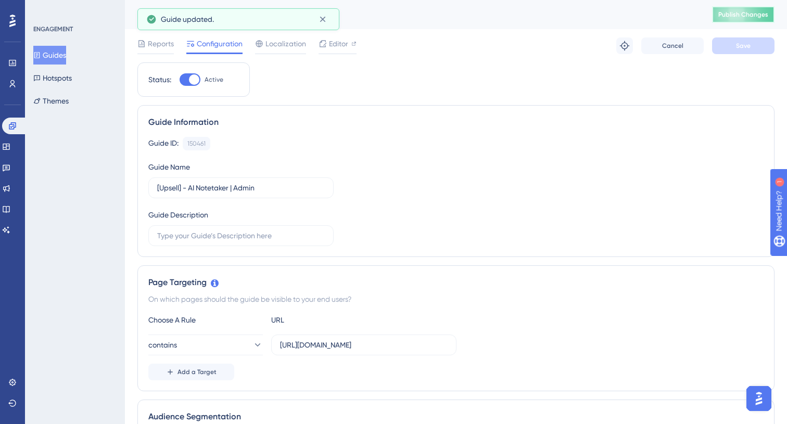
click at [726, 9] on button "Publish Changes" at bounding box center [743, 14] width 62 height 17
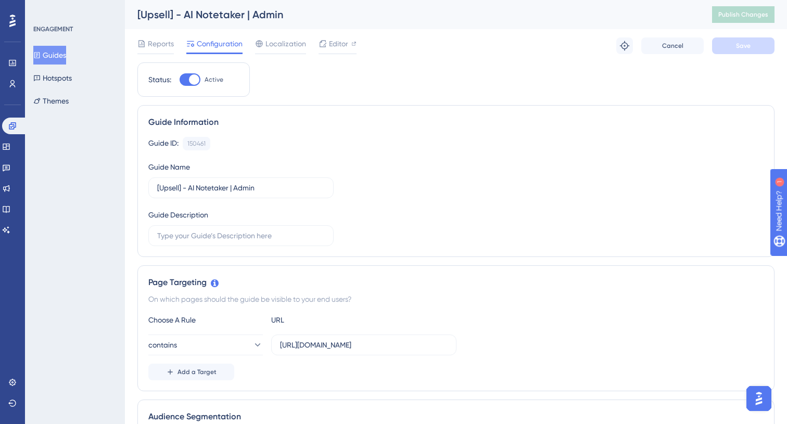
click at [57, 59] on button "Guides" at bounding box center [49, 55] width 33 height 19
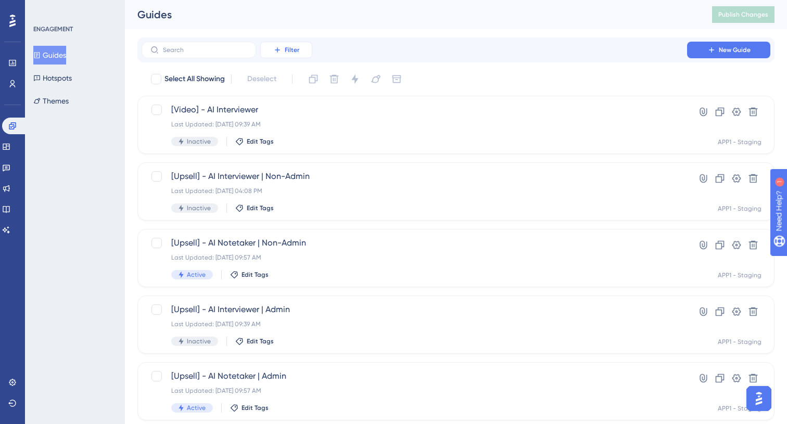
click at [299, 56] on button "Filter" at bounding box center [286, 50] width 52 height 17
click at [405, 98] on div "[Video] - AI Interviewer Last Updated: [DATE] 09:39 AM Inactive Edit Tags Hyper…" at bounding box center [455, 125] width 637 height 58
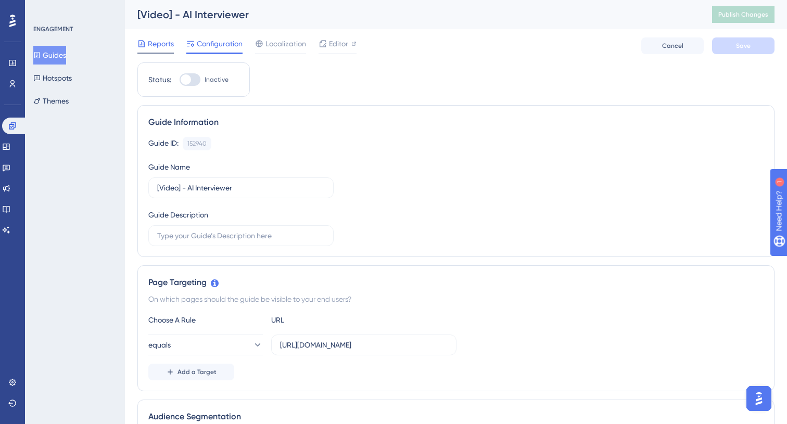
click at [168, 42] on span "Reports" at bounding box center [161, 43] width 26 height 12
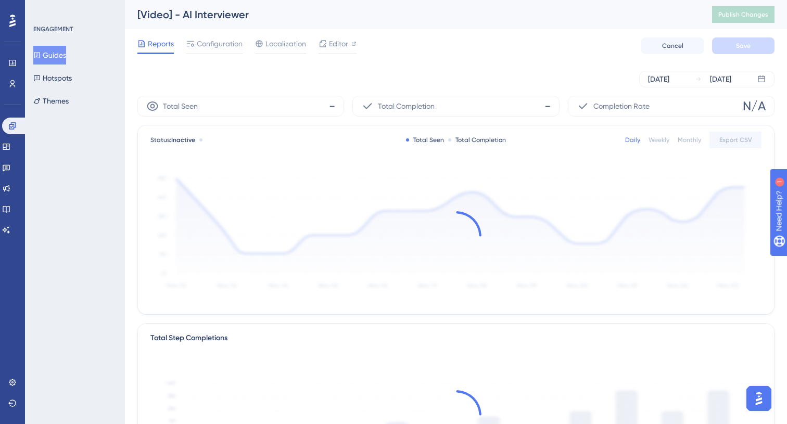
click at [65, 46] on button "Guides" at bounding box center [49, 55] width 33 height 19
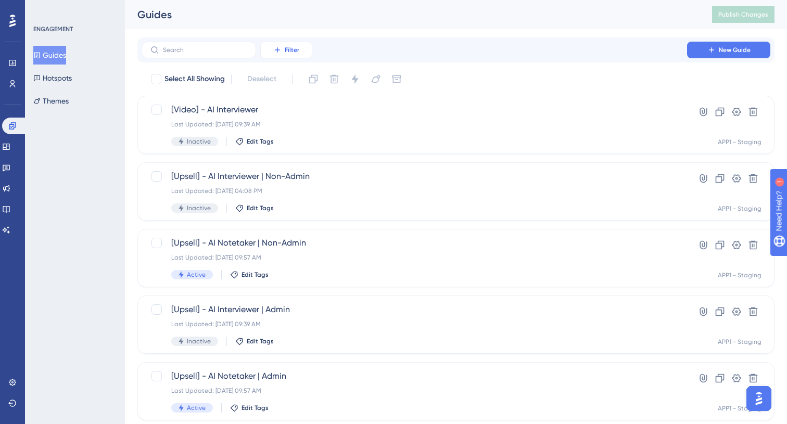
click at [295, 49] on span "Filter" at bounding box center [292, 50] width 15 height 8
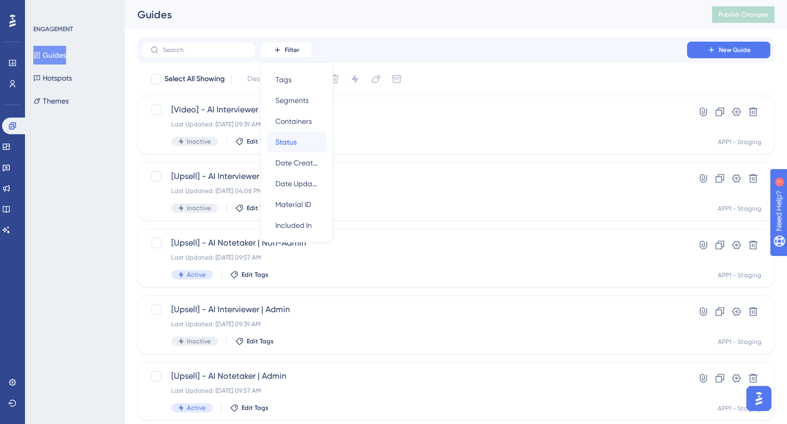
click at [305, 134] on div "Status Status" at bounding box center [296, 142] width 43 height 21
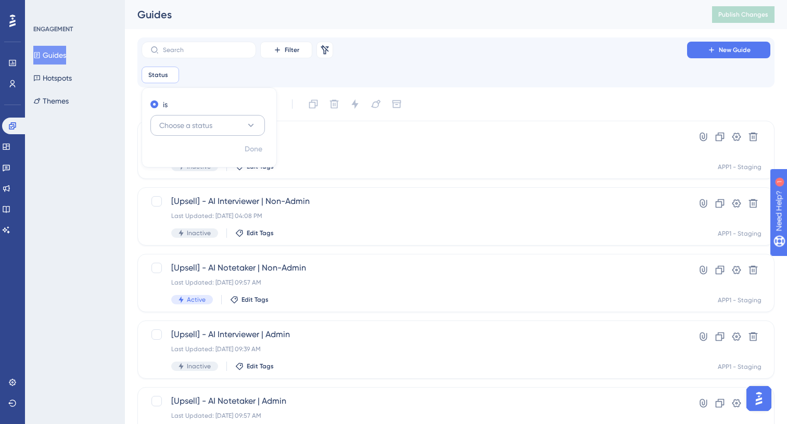
click at [187, 126] on span "Choose a status" at bounding box center [185, 125] width 53 height 12
click at [221, 154] on div "Active Active" at bounding box center [208, 157] width 84 height 21
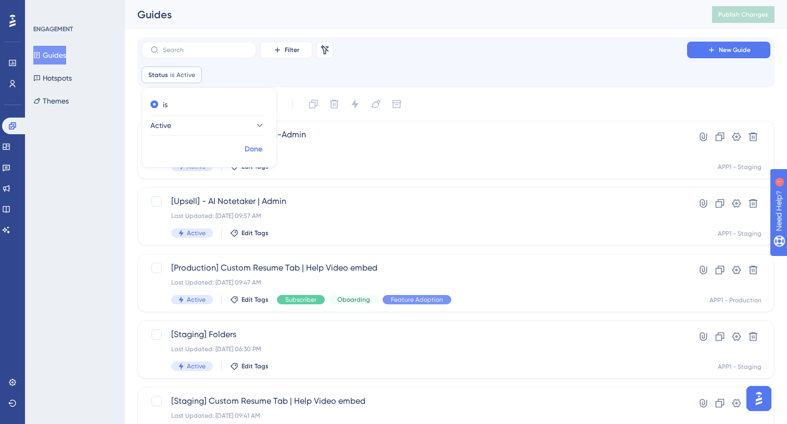
click at [245, 152] on span "Done" at bounding box center [254, 149] width 18 height 12
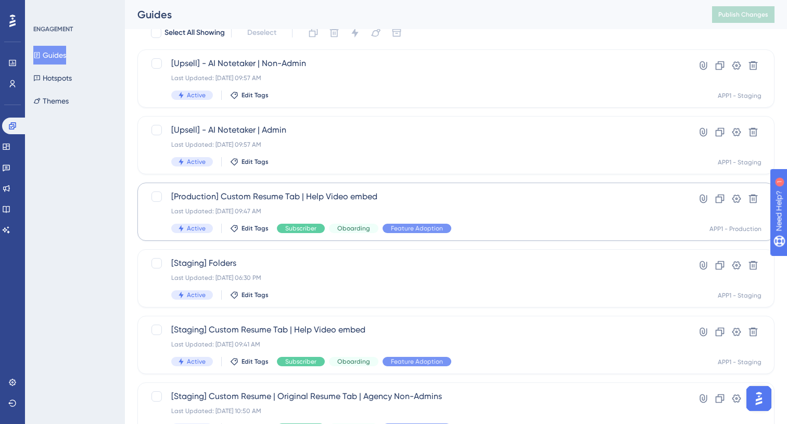
scroll to position [100, 0]
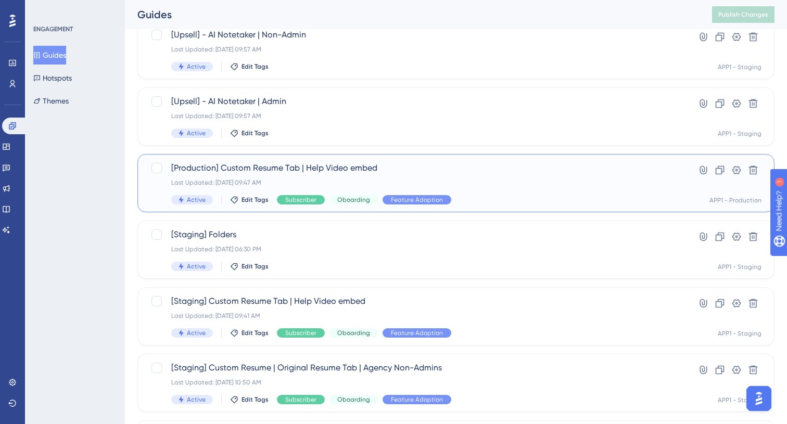
click at [479, 177] on div "[Production] Custom Resume Tab | Help Video embed Last Updated: [DATE] 09:47 AM…" at bounding box center [414, 183] width 486 height 43
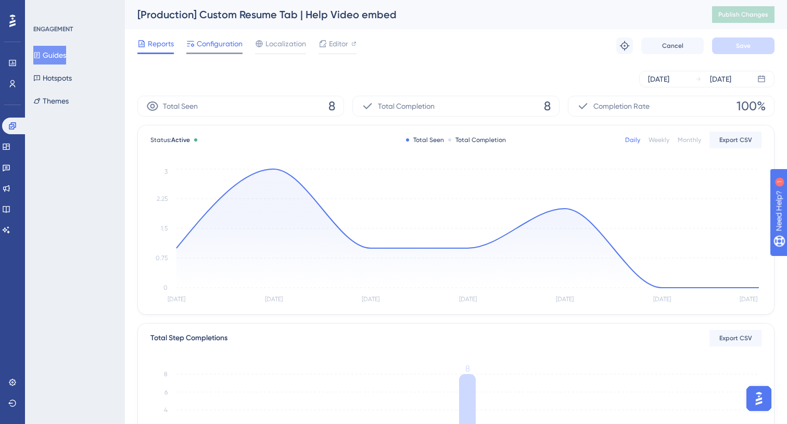
click at [230, 44] on span "Configuration" at bounding box center [220, 43] width 46 height 12
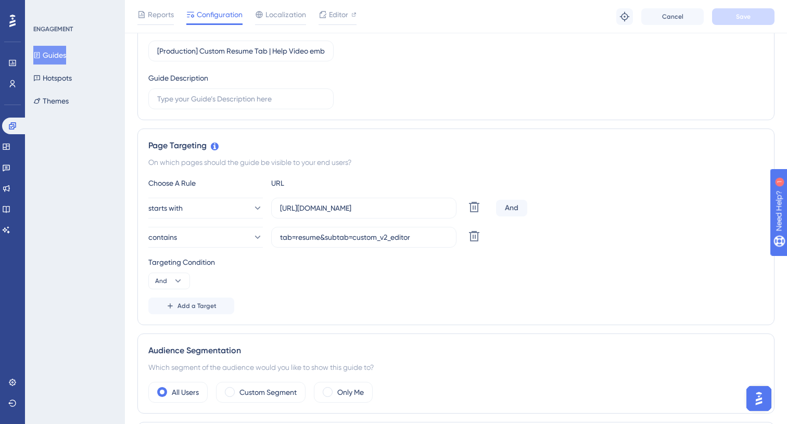
scroll to position [160, 0]
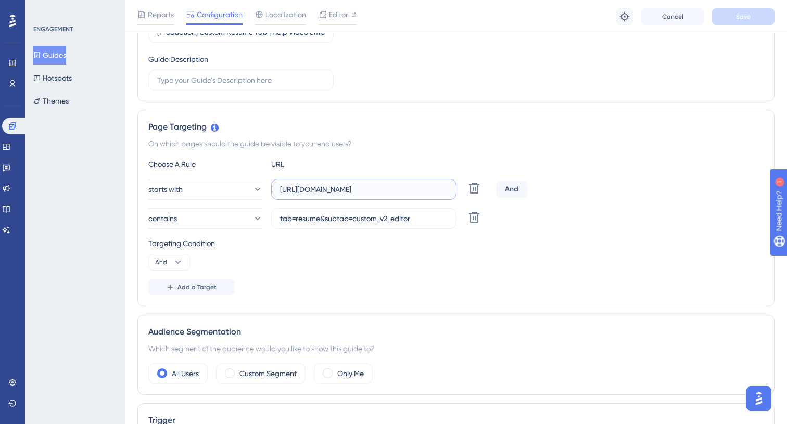
click at [400, 187] on input "[URL][DOMAIN_NAME]" at bounding box center [364, 189] width 168 height 11
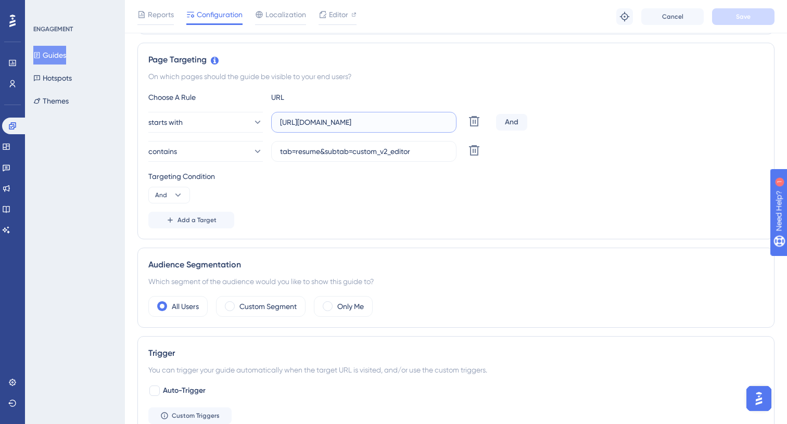
scroll to position [0, 0]
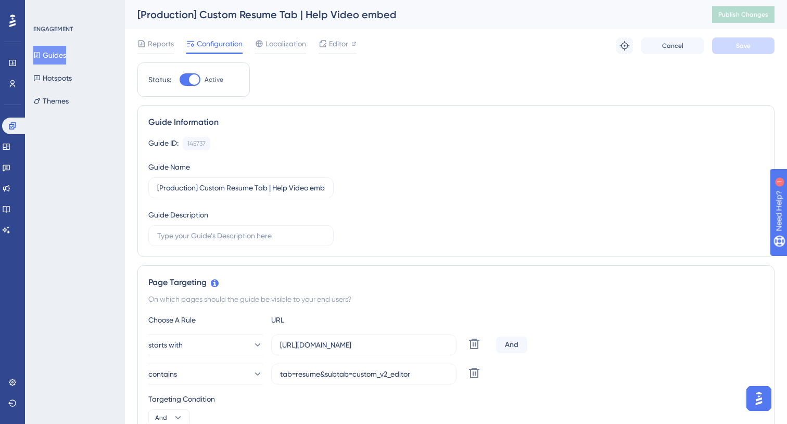
click at [65, 52] on button "Guides" at bounding box center [49, 55] width 33 height 19
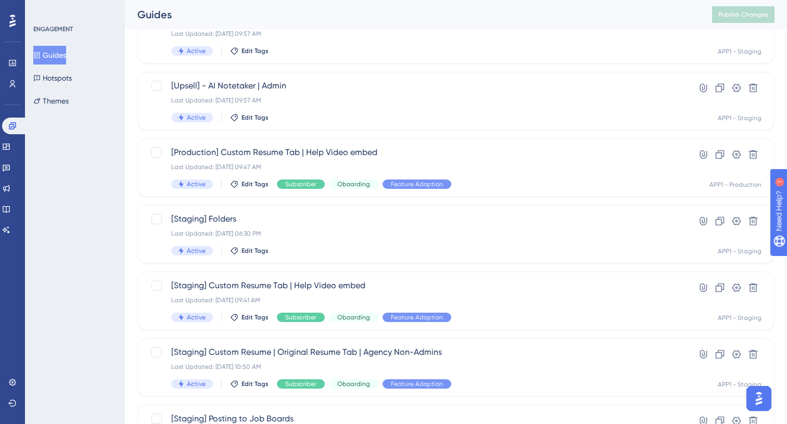
scroll to position [60, 0]
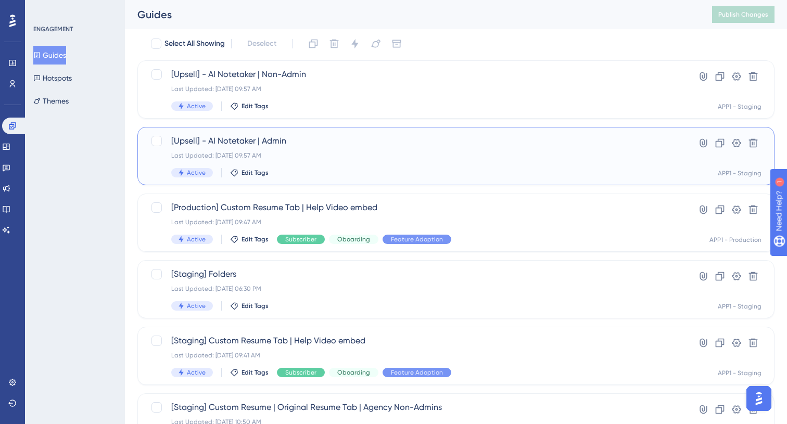
click at [355, 157] on div "Last Updated: [DATE] 09:57 AM" at bounding box center [414, 155] width 486 height 8
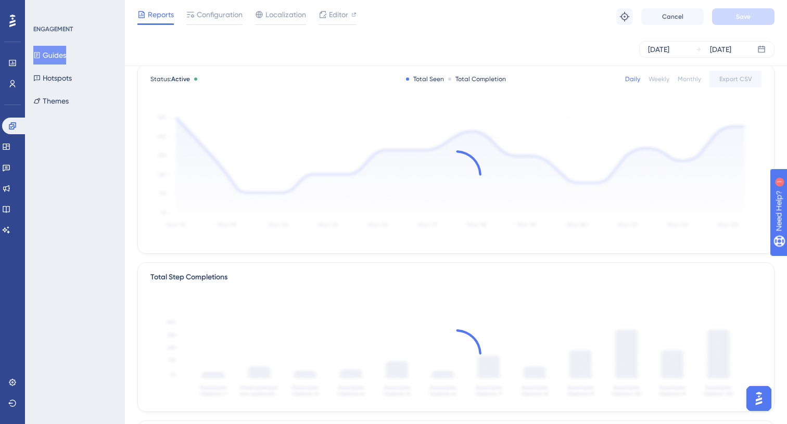
scroll to position [59, 0]
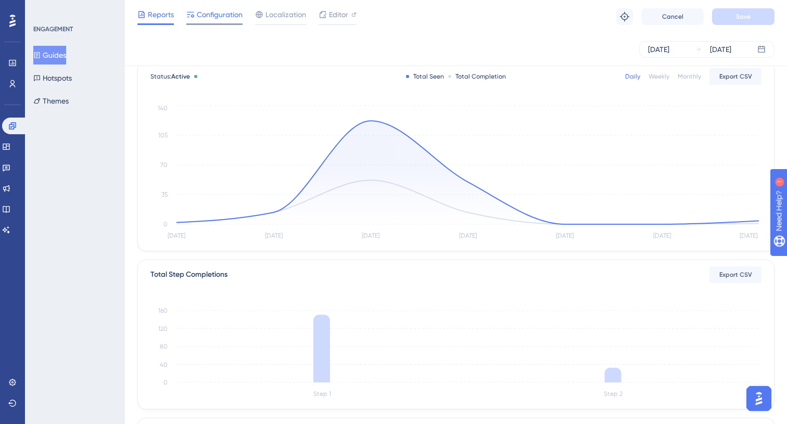
click at [214, 18] on span "Configuration" at bounding box center [220, 14] width 46 height 12
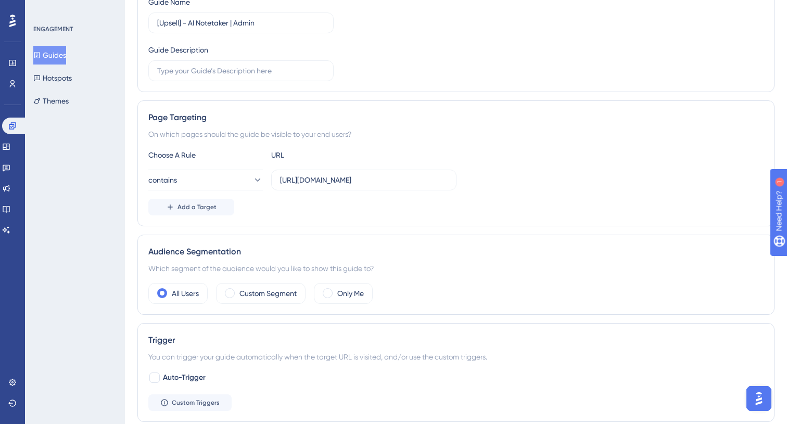
scroll to position [169, 0]
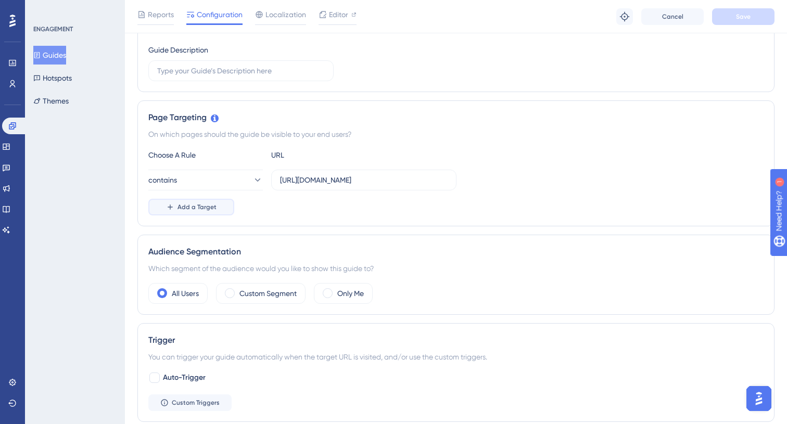
click at [219, 207] on button "Add a Target" at bounding box center [191, 207] width 86 height 17
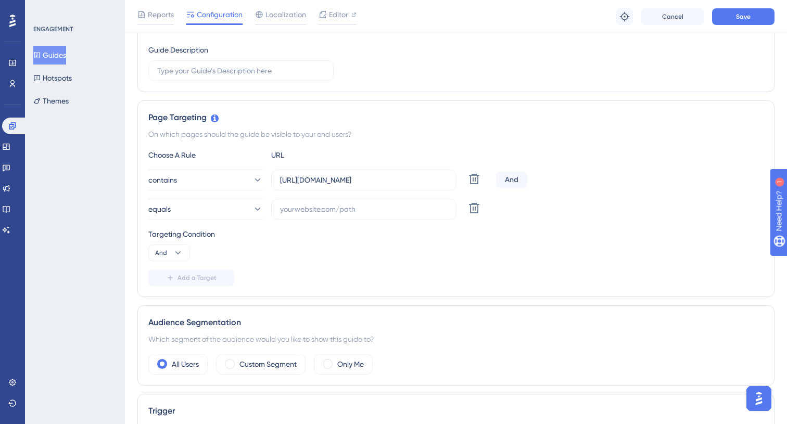
click at [509, 184] on div "And" at bounding box center [511, 180] width 31 height 17
click at [511, 180] on div "And" at bounding box center [511, 180] width 31 height 17
click at [165, 251] on span "And" at bounding box center [161, 253] width 12 height 8
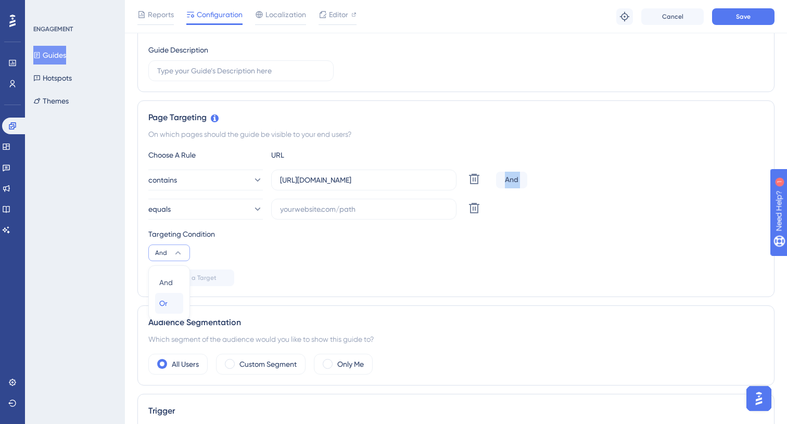
click at [168, 297] on div "Or Or" at bounding box center [169, 303] width 20 height 21
click at [205, 211] on button "equals" at bounding box center [205, 209] width 115 height 21
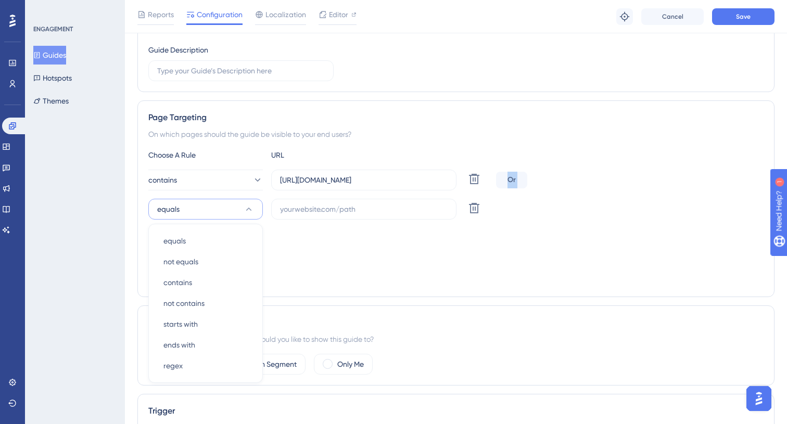
scroll to position [260, 0]
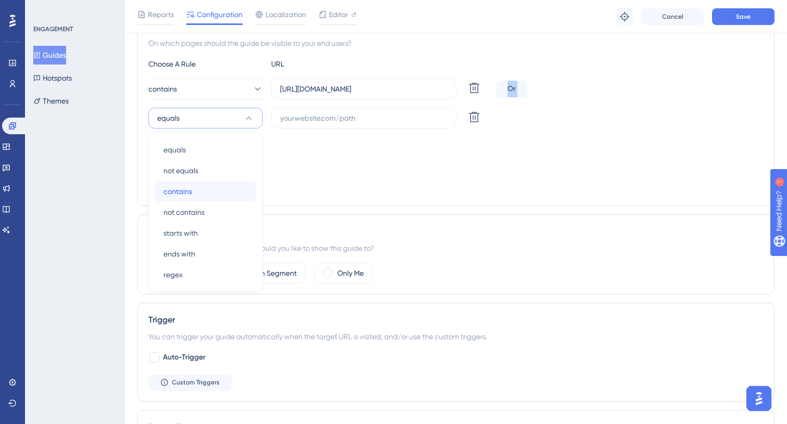
click at [214, 189] on div "contains contains" at bounding box center [205, 191] width 84 height 21
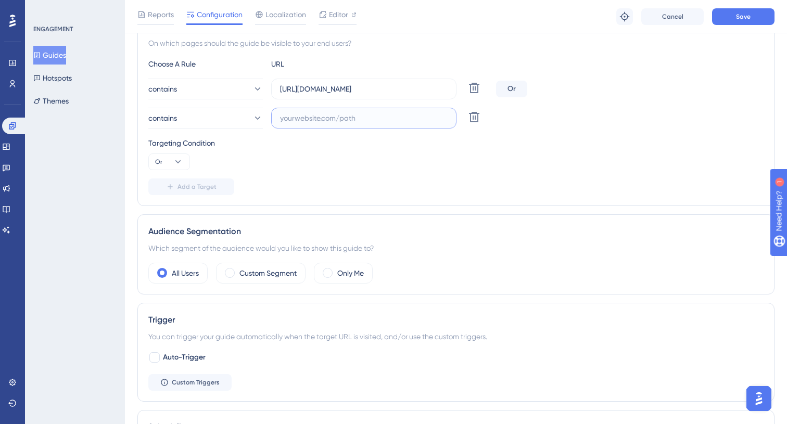
click at [330, 121] on input "text" at bounding box center [364, 117] width 168 height 11
paste input "[URL][DOMAIN_NAME]"
click at [401, 118] on input "[URL][DOMAIN_NAME]" at bounding box center [364, 117] width 168 height 11
click at [354, 122] on input "[URL][DOMAIN_NAME]" at bounding box center [364, 117] width 168 height 11
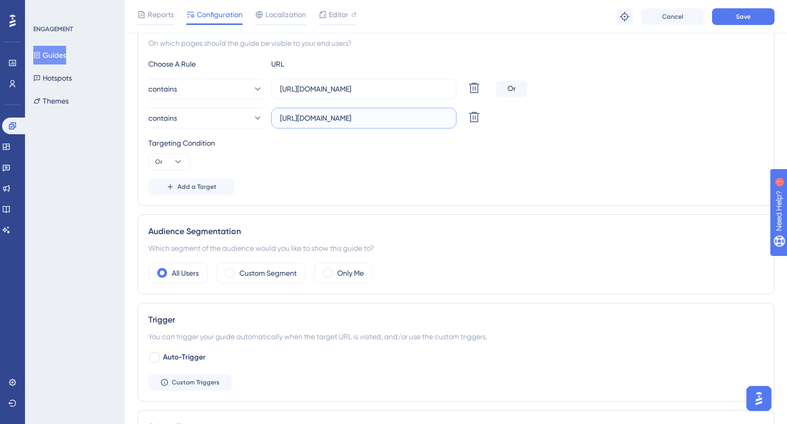
click at [354, 122] on input "[URL][DOMAIN_NAME]" at bounding box center [364, 117] width 168 height 11
click at [360, 120] on input "[URL][DOMAIN_NAME]" at bounding box center [364, 117] width 168 height 11
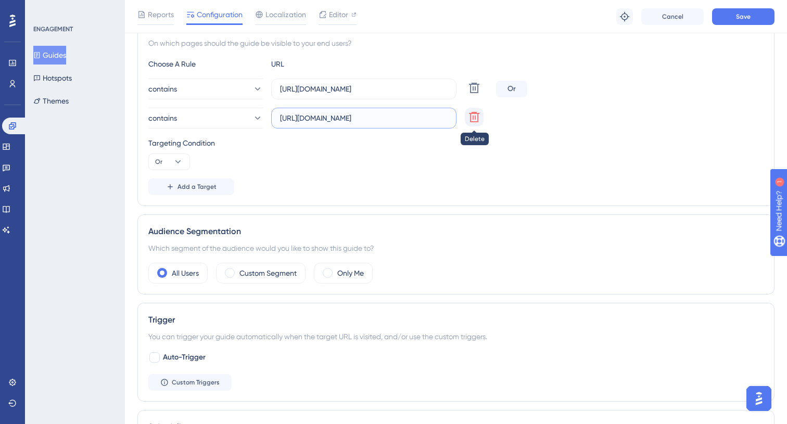
drag, startPoint x: 436, startPoint y: 117, endPoint x: 476, endPoint y: 117, distance: 39.6
click at [476, 117] on div "contains [URL][DOMAIN_NAME] Delete" at bounding box center [320, 118] width 344 height 21
click at [380, 115] on input "[URL][DOMAIN_NAME]" at bounding box center [364, 117] width 168 height 11
click at [373, 116] on input "[URL][DOMAIN_NAME]" at bounding box center [364, 117] width 168 height 11
drag, startPoint x: 371, startPoint y: 116, endPoint x: 531, endPoint y: 117, distance: 159.8
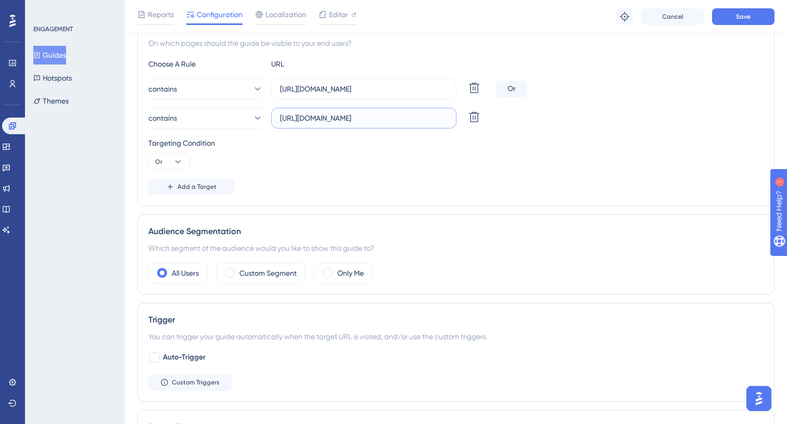
click at [530, 116] on div "contains [URL][DOMAIN_NAME] Delete" at bounding box center [455, 118] width 615 height 21
drag, startPoint x: 324, startPoint y: 118, endPoint x: 524, endPoint y: 117, distance: 199.4
click at [524, 117] on div "contains [URL][DOMAIN_NAME] Delete" at bounding box center [455, 118] width 615 height 21
paste input "/settings/ai-notetaker"
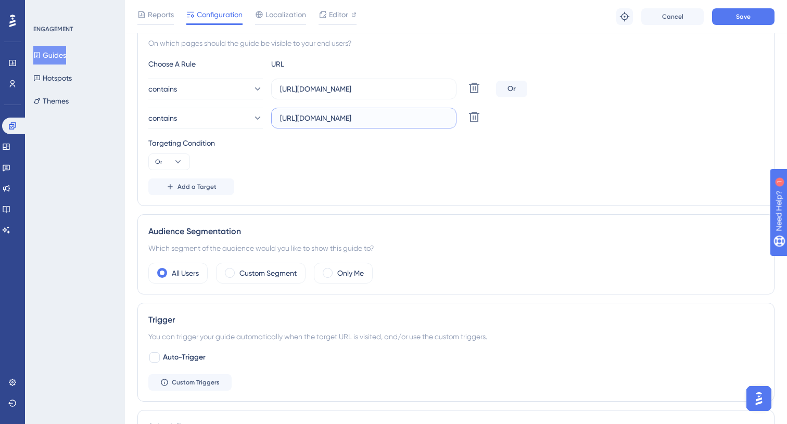
click at [373, 118] on input "[URL][DOMAIN_NAME]" at bounding box center [364, 117] width 168 height 11
type input "[URL][DOMAIN_NAME]"
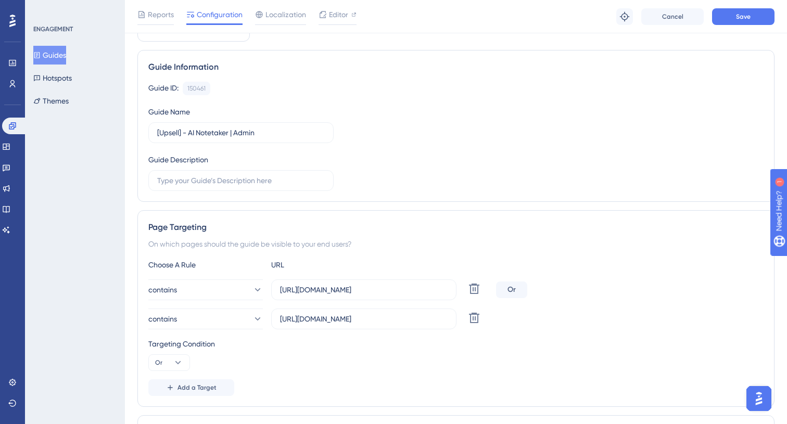
scroll to position [260, 0]
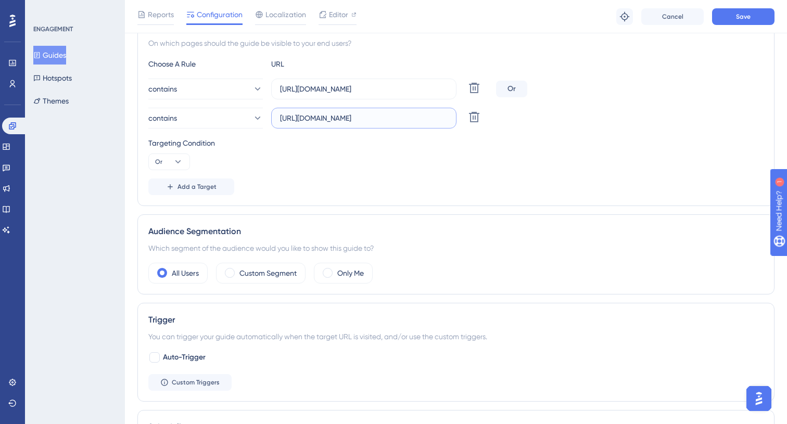
click at [360, 121] on input "[URL][DOMAIN_NAME]" at bounding box center [364, 117] width 168 height 11
drag, startPoint x: 350, startPoint y: 122, endPoint x: 508, endPoint y: 119, distance: 157.7
click at [508, 119] on div "contains [URL][DOMAIN_NAME] Delete" at bounding box center [455, 118] width 615 height 21
click at [423, 121] on input "[URL][DOMAIN_NAME]" at bounding box center [364, 117] width 168 height 11
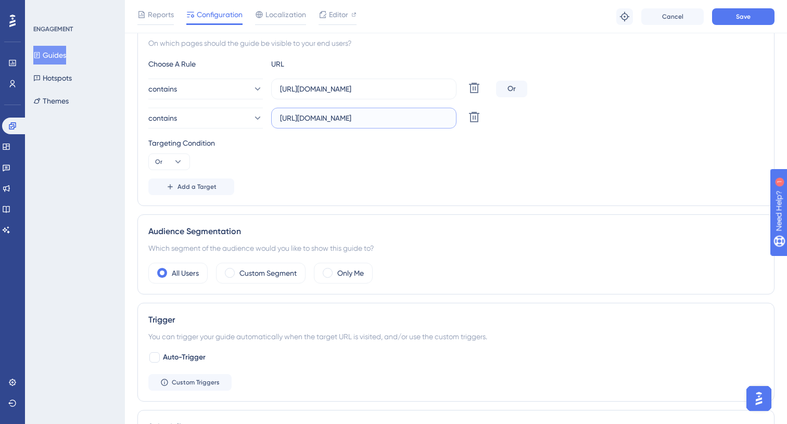
click at [340, 115] on input "[URL][DOMAIN_NAME]" at bounding box center [364, 117] width 168 height 11
click at [763, 20] on button "Save" at bounding box center [743, 16] width 62 height 17
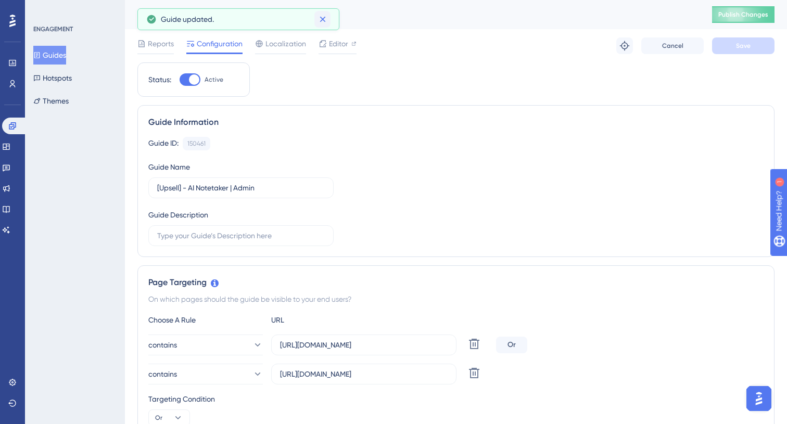
click at [324, 19] on icon at bounding box center [322, 19] width 10 height 10
click at [61, 53] on button "Guides" at bounding box center [49, 55] width 33 height 19
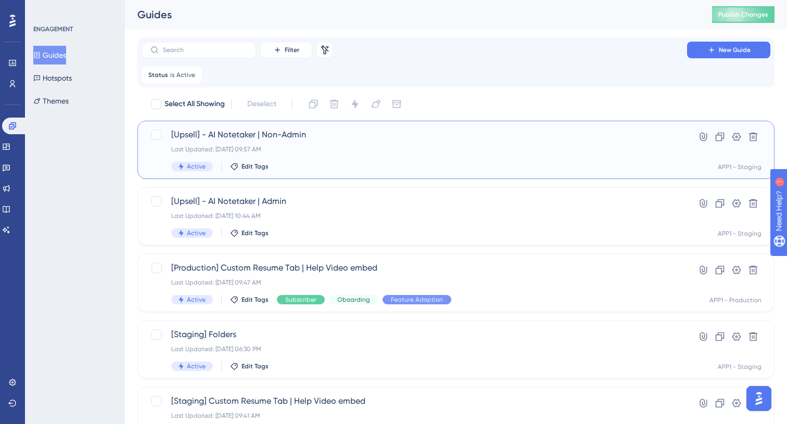
click at [371, 157] on div "[Upsell] - AI Notetaker | Non-Admin Last Updated: [DATE] 09:57 AM Active Edit T…" at bounding box center [414, 150] width 486 height 43
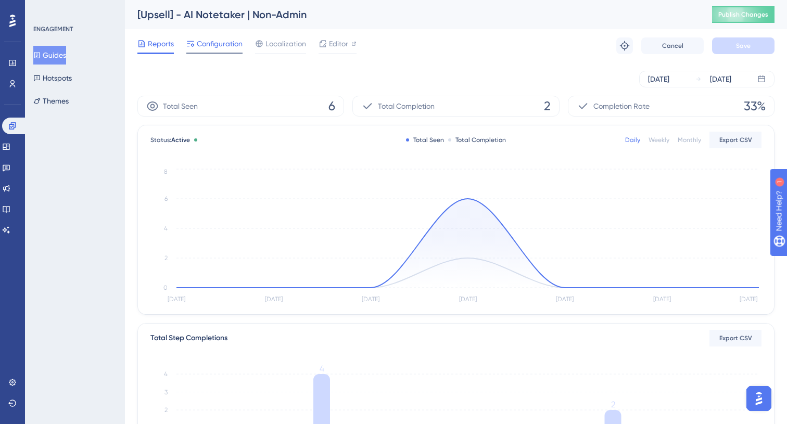
click at [219, 48] on span "Configuration" at bounding box center [220, 43] width 46 height 12
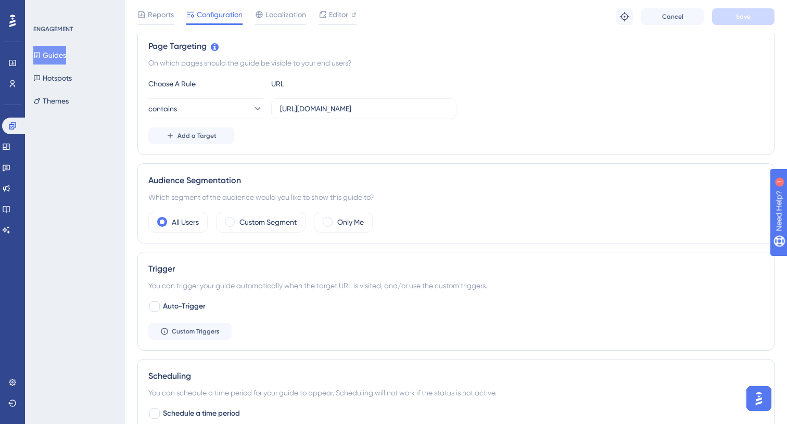
scroll to position [240, 0]
click at [223, 143] on button "Add a Target" at bounding box center [191, 136] width 86 height 17
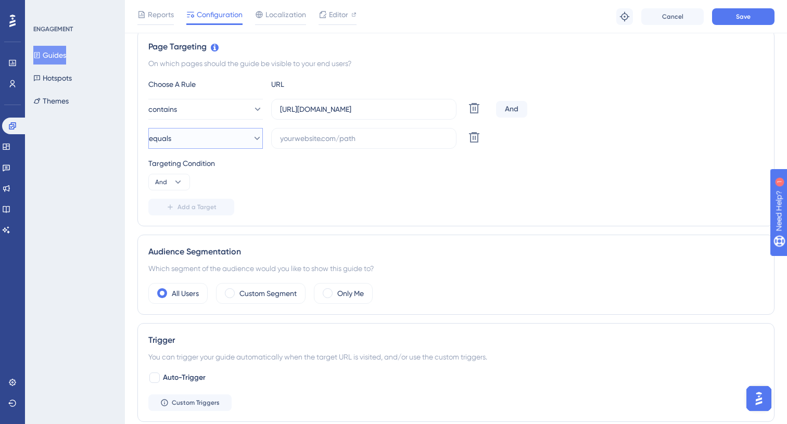
click at [204, 143] on button "equals" at bounding box center [205, 138] width 115 height 21
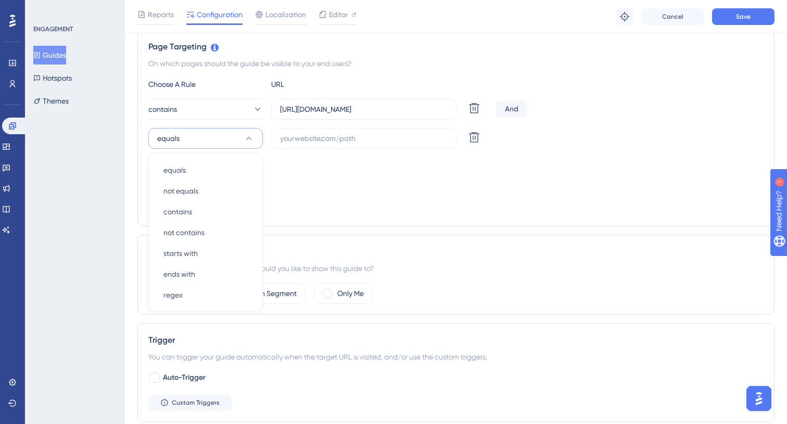
scroll to position [260, 0]
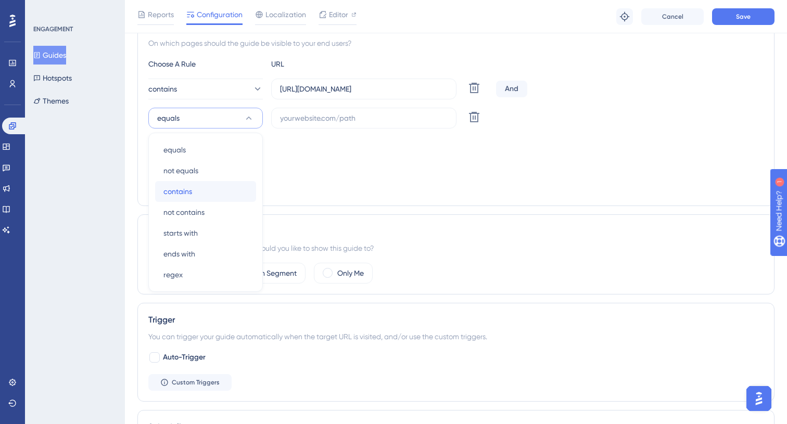
click at [213, 190] on div "contains contains" at bounding box center [205, 191] width 84 height 21
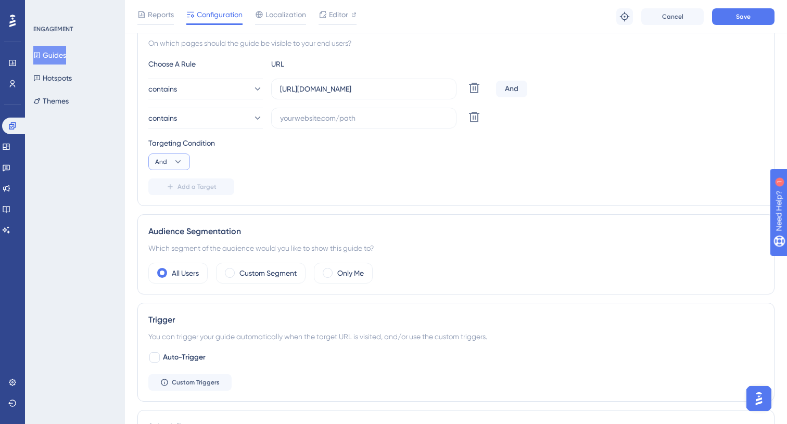
click at [178, 158] on icon at bounding box center [178, 162] width 10 height 10
click at [170, 208] on div "Or Or" at bounding box center [169, 212] width 20 height 21
click at [344, 119] on input "text" at bounding box center [364, 117] width 168 height 11
paste input "[URL][DOMAIN_NAME]"
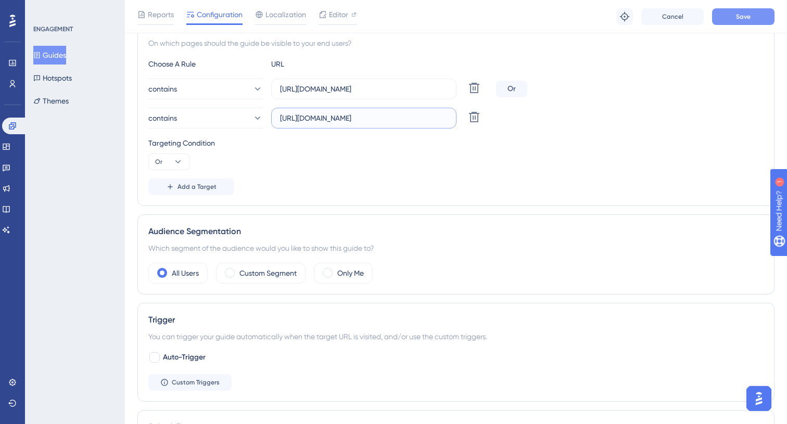
type input "[URL][DOMAIN_NAME]"
click at [735, 20] on button "Save" at bounding box center [743, 16] width 62 height 17
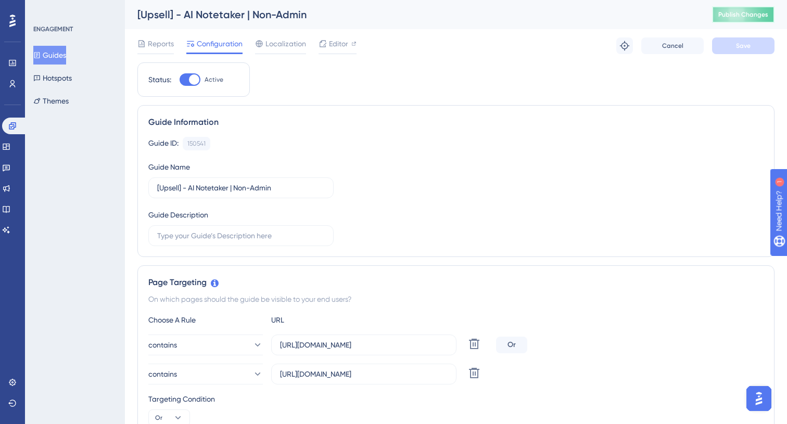
click at [738, 10] on span "Publish Changes" at bounding box center [743, 14] width 50 height 8
